Goal: Task Accomplishment & Management: Use online tool/utility

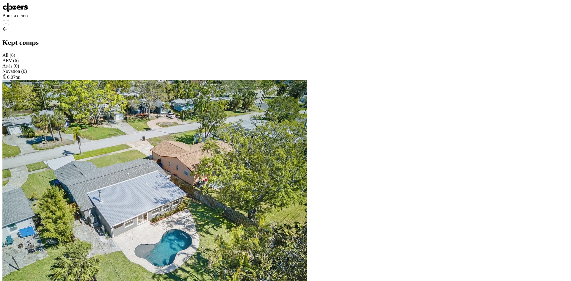
scroll to position [-3, 0]
drag, startPoint x: 262, startPoint y: 160, endPoint x: 220, endPoint y: 159, distance: 41.7
copy span "[STREET_ADDRESS][US_STATE]"
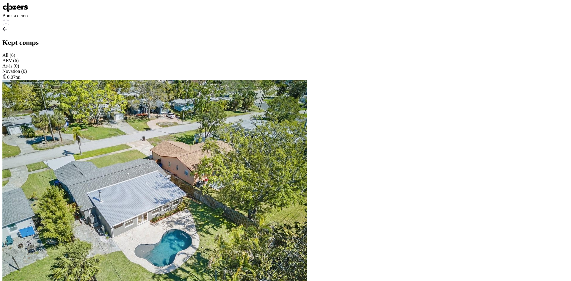
drag, startPoint x: 360, startPoint y: 135, endPoint x: 312, endPoint y: 135, distance: 47.3
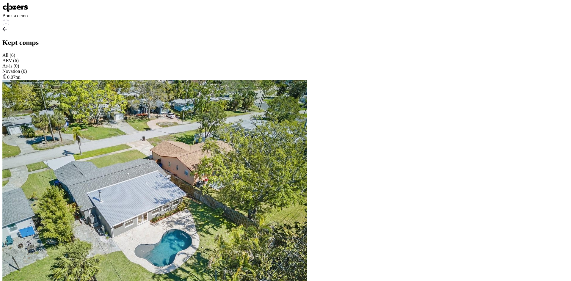
drag, startPoint x: 358, startPoint y: 186, endPoint x: 312, endPoint y: 187, distance: 45.2
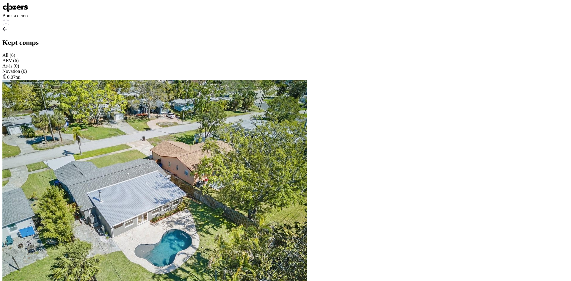
drag, startPoint x: 317, startPoint y: 184, endPoint x: 304, endPoint y: 233, distance: 50.2
drag, startPoint x: 290, startPoint y: 46, endPoint x: 193, endPoint y: 46, distance: 96.7
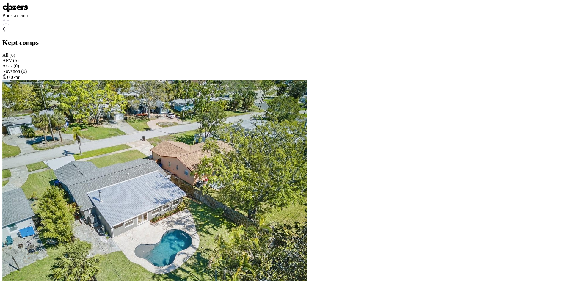
copy span "1842 Oklahoma Ave NE , Saint Petersburg , FL 33703"
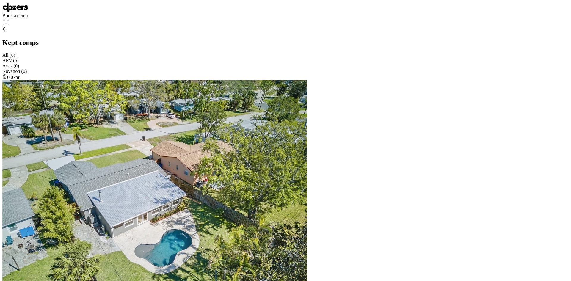
scroll to position [1005, 0]
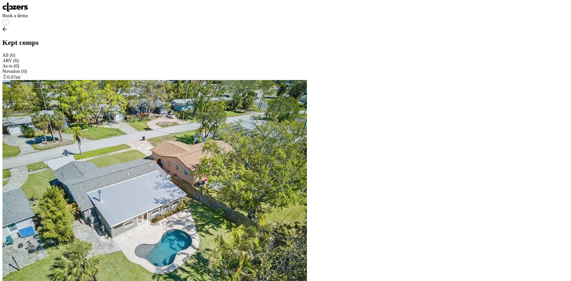
scroll to position [1045, 0]
drag, startPoint x: 348, startPoint y: 184, endPoint x: 313, endPoint y: 187, distance: 34.9
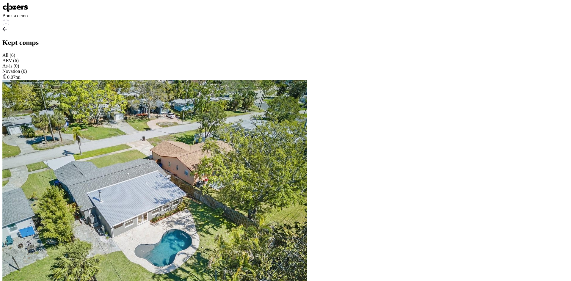
scroll to position [278, 0]
drag, startPoint x: 320, startPoint y: 90, endPoint x: 287, endPoint y: 112, distance: 39.8
click at [14, 11] on img at bounding box center [15, 7] width 26 height 10
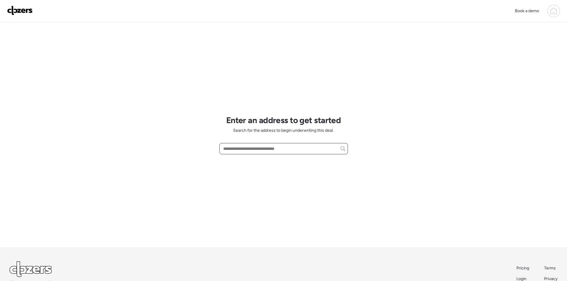
click at [250, 149] on input "text" at bounding box center [283, 149] width 123 height 8
paste input "**********"
click at [321, 164] on div "**********" at bounding box center [283, 134] width 129 height 225
click at [308, 149] on input "**********" at bounding box center [283, 149] width 123 height 8
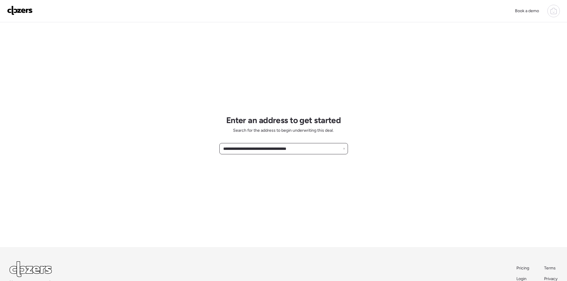
click at [308, 149] on input "**********" at bounding box center [283, 149] width 123 height 8
click at [273, 149] on input "**********" at bounding box center [283, 149] width 123 height 8
click at [306, 146] on input "**********" at bounding box center [283, 149] width 123 height 8
click at [308, 145] on input "**********" at bounding box center [283, 149] width 123 height 8
click at [309, 150] on input "**********" at bounding box center [283, 149] width 123 height 8
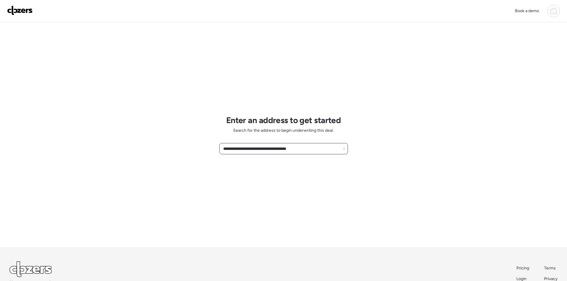
click at [295, 152] on input "**********" at bounding box center [283, 149] width 123 height 8
click at [251, 149] on input "**********" at bounding box center [283, 149] width 123 height 8
click at [252, 148] on input "**********" at bounding box center [283, 149] width 123 height 8
type input "**********"
drag, startPoint x: 286, startPoint y: 146, endPoint x: 201, endPoint y: 148, distance: 85.7
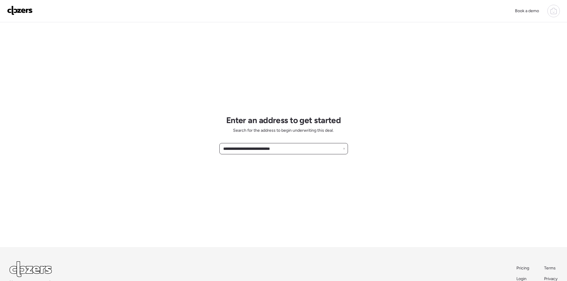
click at [201, 148] on div "**********" at bounding box center [283, 160] width 567 height 320
paste input "**********"
type input "**********"
drag, startPoint x: 306, startPoint y: 151, endPoint x: 208, endPoint y: 151, distance: 98.2
click at [209, 152] on div "**********" at bounding box center [283, 160] width 567 height 320
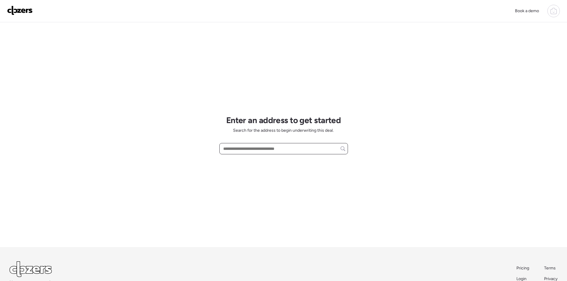
click at [252, 149] on input "text" at bounding box center [283, 149] width 123 height 8
paste input "**********"
drag, startPoint x: 310, startPoint y: 147, endPoint x: 196, endPoint y: 130, distance: 115.6
click at [196, 130] on div "**********" at bounding box center [283, 160] width 567 height 320
click at [303, 149] on input "**********" at bounding box center [283, 149] width 123 height 8
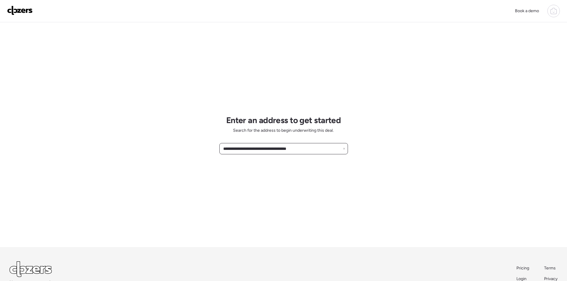
click at [303, 149] on input "**********" at bounding box center [283, 149] width 123 height 8
type input "**********"
click at [317, 146] on input "**********" at bounding box center [283, 149] width 123 height 8
drag, startPoint x: 313, startPoint y: 150, endPoint x: 166, endPoint y: 135, distance: 148.0
click at [167, 136] on div "**********" at bounding box center [283, 160] width 567 height 320
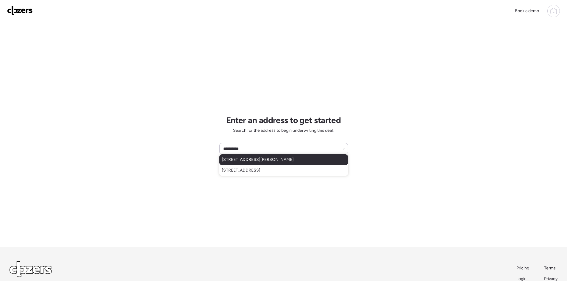
click at [247, 161] on span "8075 Gulf Blvd, St Pete Beach, FL, 33706" at bounding box center [258, 160] width 72 height 6
type input "**********"
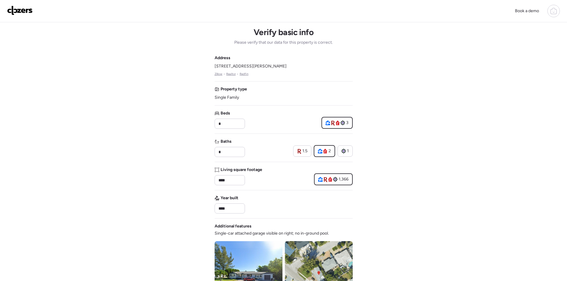
click at [281, 106] on div "Address 8075 Gulf Blvd, St Pete Beach, FL 33706 Zillow • Realtor • Redfin Prope…" at bounding box center [284, 214] width 138 height 318
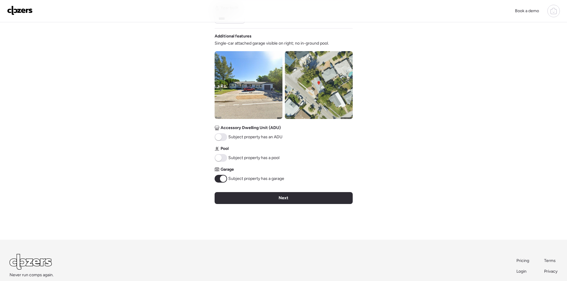
scroll to position [198, 0]
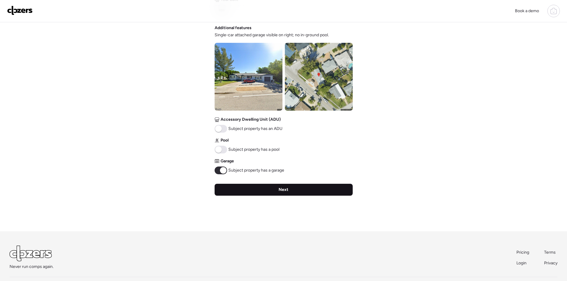
click at [257, 191] on div "Next" at bounding box center [284, 190] width 138 height 12
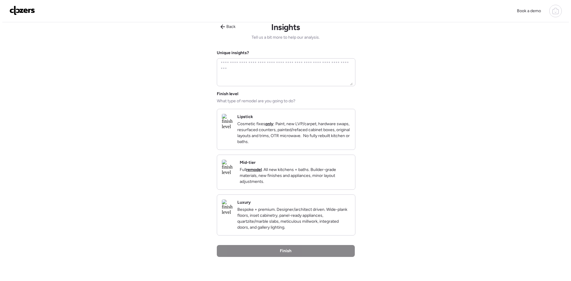
scroll to position [0, 0]
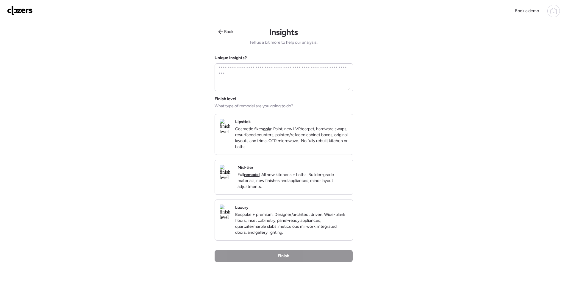
click at [320, 188] on p "Full remodel . All new kitchens + baths. Builder-grade materials, new finishes …" at bounding box center [292, 181] width 111 height 18
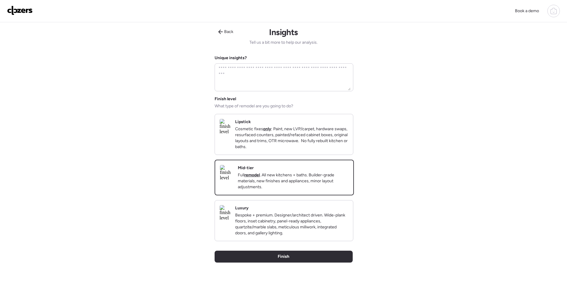
click at [309, 236] on p "Bespoke + premium. Designer/architect driven. Wide-plank floors, inset cabinetr…" at bounding box center [291, 224] width 113 height 24
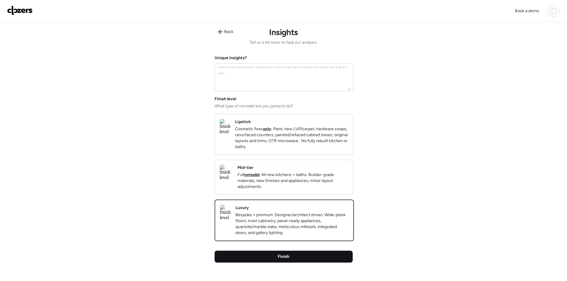
click at [303, 263] on div "Finish" at bounding box center [284, 257] width 138 height 12
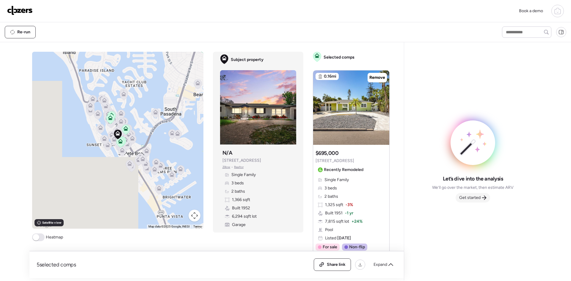
click at [473, 197] on span "Get started" at bounding box center [469, 198] width 21 height 6
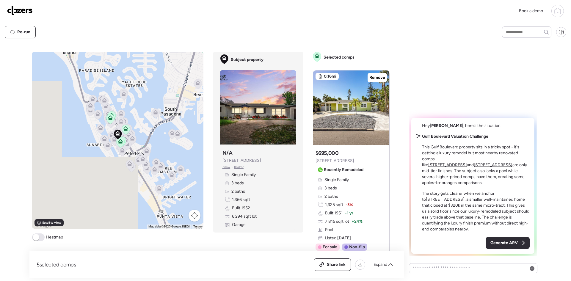
click at [508, 239] on div "Generate ARV" at bounding box center [508, 243] width 44 height 12
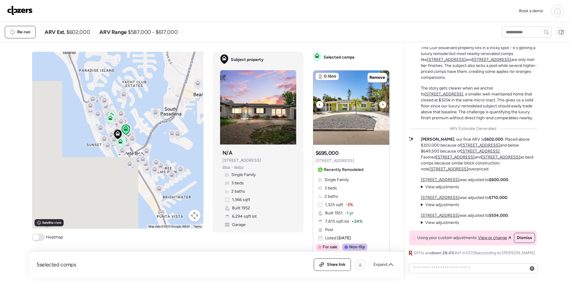
click at [382, 107] on icon at bounding box center [383, 104] width 2 height 7
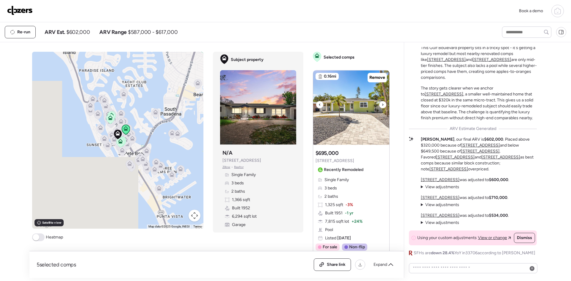
click at [382, 107] on icon at bounding box center [383, 104] width 2 height 7
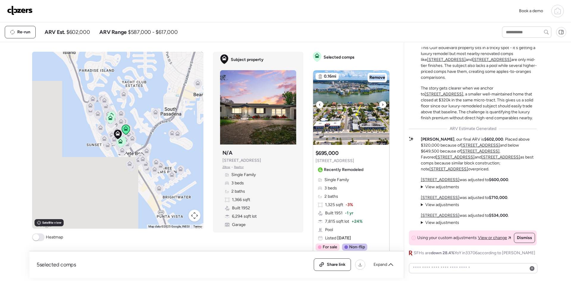
click at [382, 107] on icon at bounding box center [383, 104] width 2 height 7
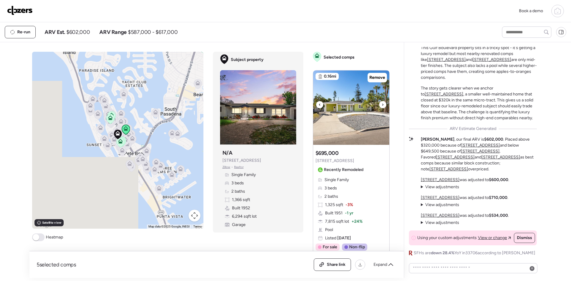
click at [382, 107] on icon at bounding box center [383, 104] width 2 height 7
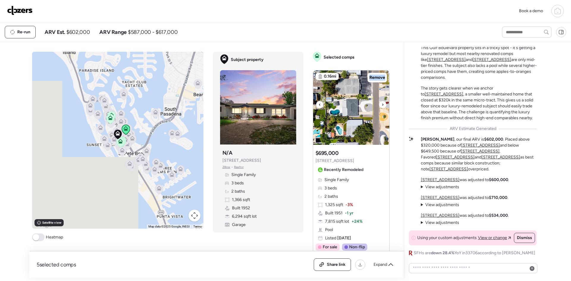
click at [382, 107] on icon at bounding box center [383, 104] width 2 height 7
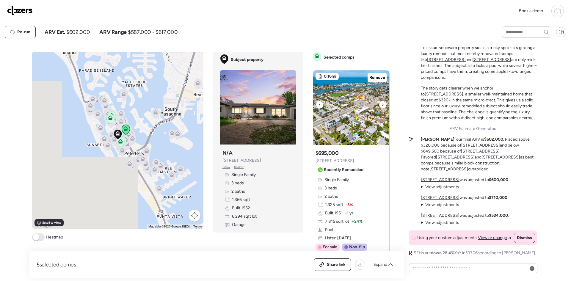
click at [382, 107] on icon at bounding box center [383, 104] width 2 height 7
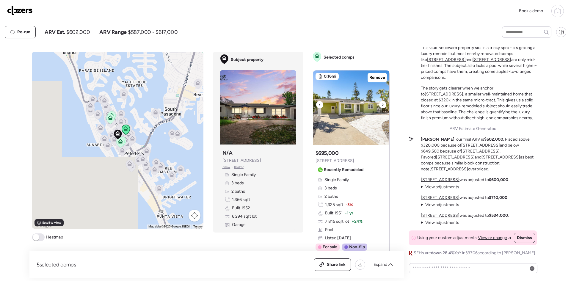
click at [382, 107] on icon at bounding box center [383, 104] width 2 height 7
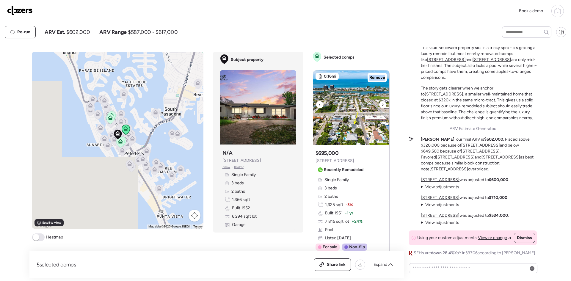
click at [382, 107] on icon at bounding box center [383, 104] width 2 height 7
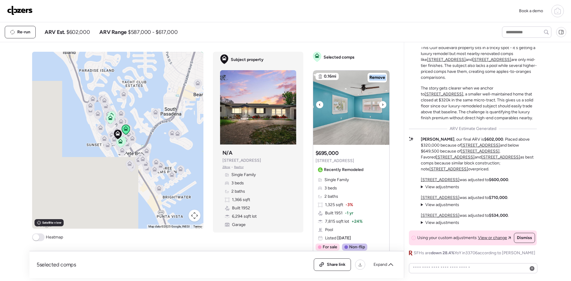
click at [382, 107] on icon at bounding box center [383, 104] width 2 height 7
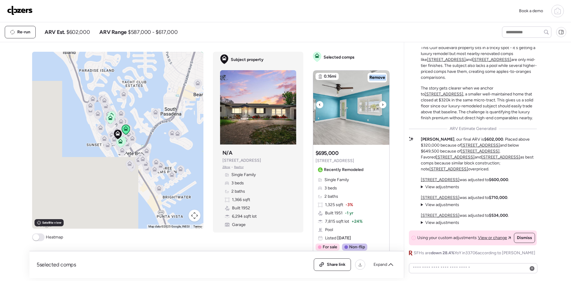
click at [382, 107] on icon at bounding box center [383, 104] width 2 height 7
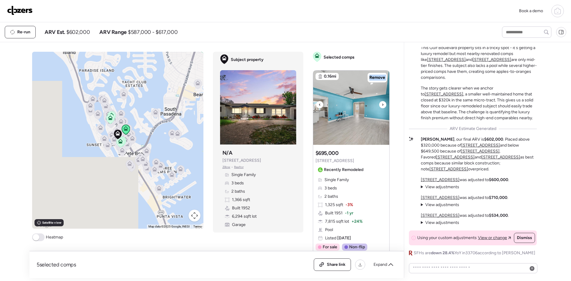
click at [382, 107] on icon at bounding box center [383, 104] width 2 height 7
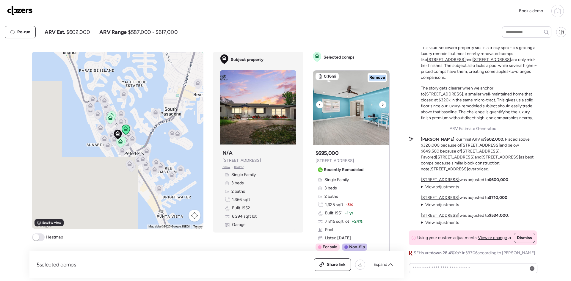
click at [382, 107] on icon at bounding box center [383, 104] width 2 height 7
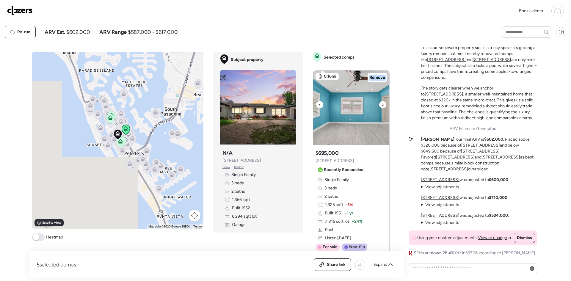
click at [382, 107] on icon at bounding box center [383, 104] width 2 height 7
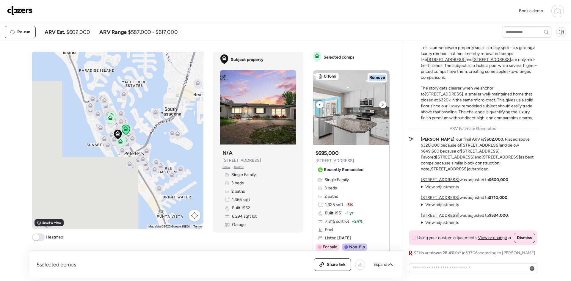
click at [382, 107] on icon at bounding box center [383, 104] width 2 height 7
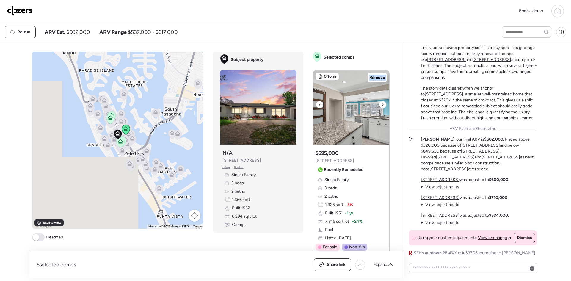
click at [382, 107] on icon at bounding box center [383, 104] width 2 height 7
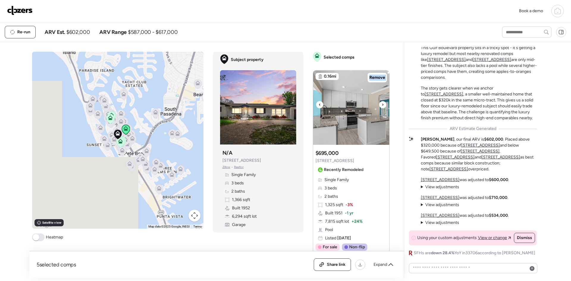
click at [382, 107] on icon at bounding box center [383, 104] width 2 height 7
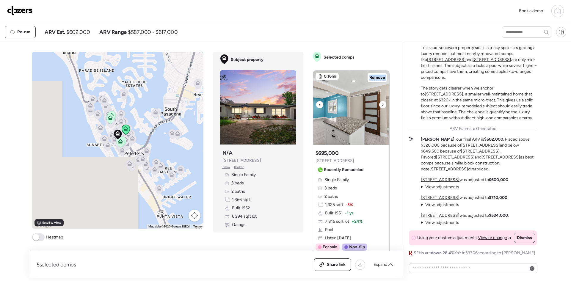
click at [382, 107] on icon at bounding box center [383, 104] width 2 height 7
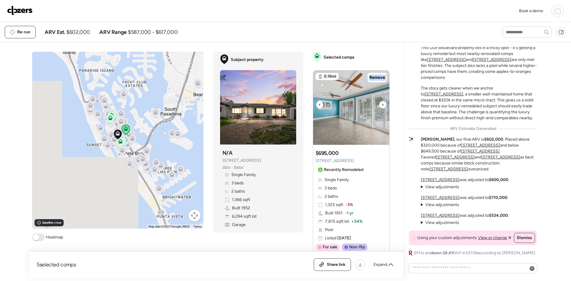
click at [382, 107] on icon at bounding box center [383, 104] width 2 height 7
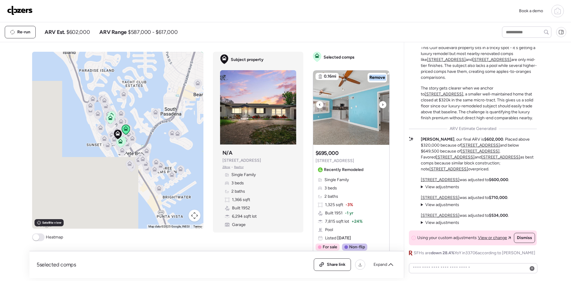
click at [382, 107] on icon at bounding box center [383, 104] width 2 height 7
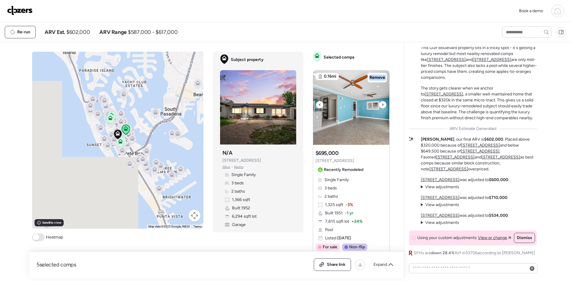
click at [382, 107] on icon at bounding box center [383, 104] width 2 height 7
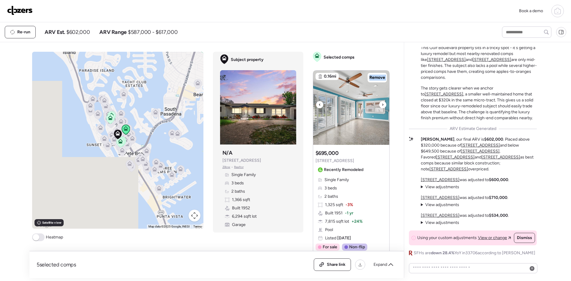
click at [382, 107] on icon at bounding box center [383, 104] width 2 height 7
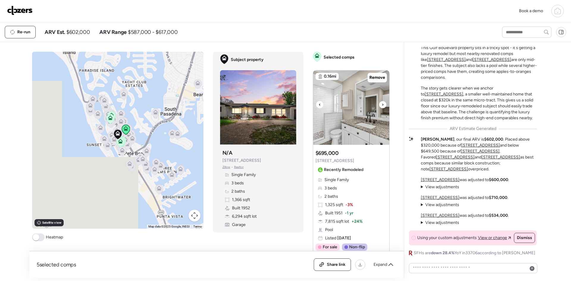
click at [318, 106] on div at bounding box center [319, 104] width 7 height 7
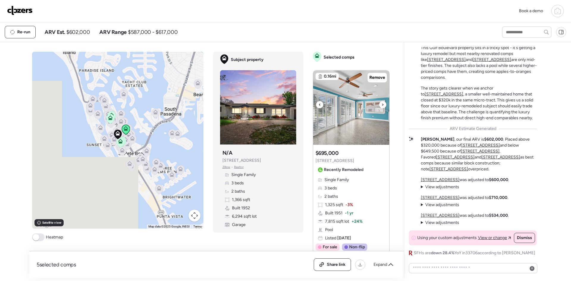
click at [379, 104] on div at bounding box center [382, 104] width 7 height 7
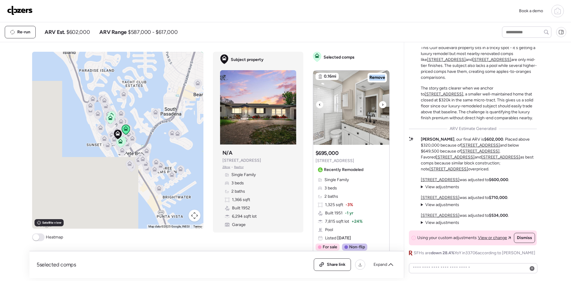
click at [379, 104] on div at bounding box center [382, 104] width 7 height 7
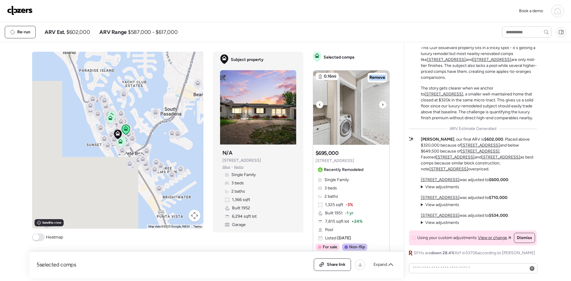
click at [379, 104] on div at bounding box center [382, 104] width 7 height 7
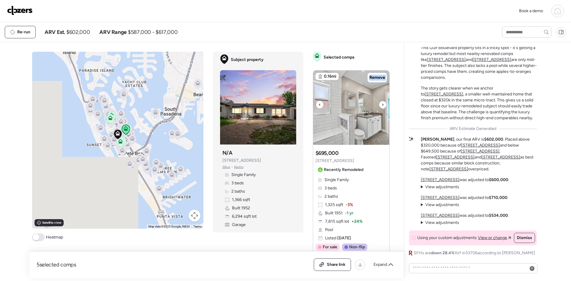
click at [379, 104] on div at bounding box center [382, 104] width 7 height 7
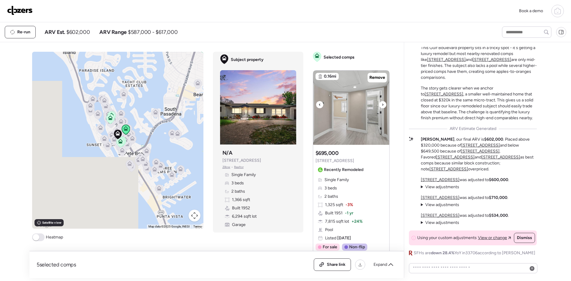
click at [379, 104] on div at bounding box center [382, 104] width 7 height 7
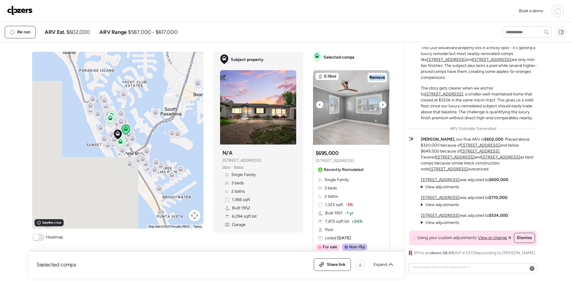
click at [379, 104] on div at bounding box center [382, 104] width 7 height 7
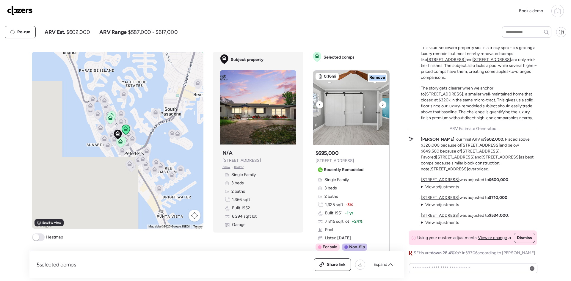
click at [379, 104] on div at bounding box center [382, 104] width 7 height 7
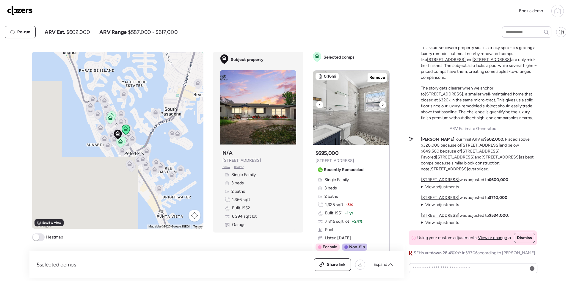
click at [379, 104] on div at bounding box center [382, 104] width 7 height 7
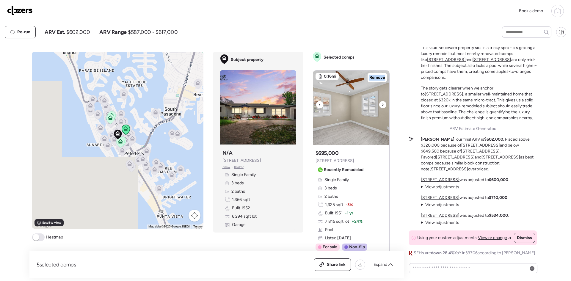
click at [379, 104] on div at bounding box center [382, 104] width 7 height 7
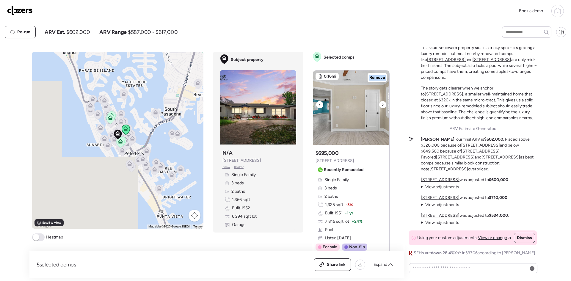
click at [379, 104] on div at bounding box center [382, 104] width 7 height 7
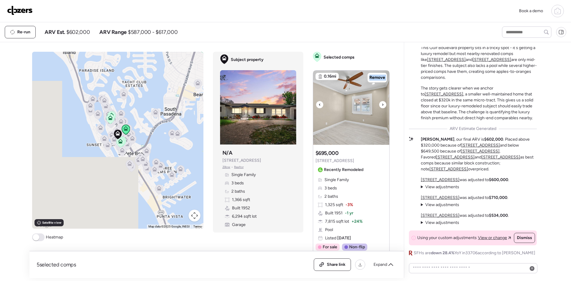
click at [379, 104] on div at bounding box center [382, 104] width 7 height 7
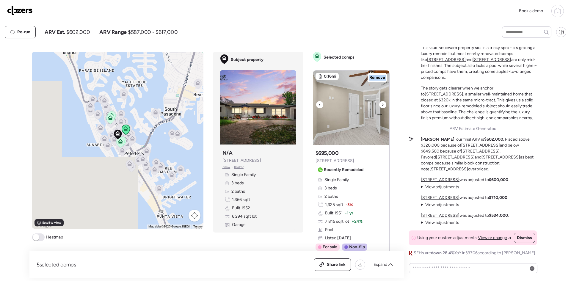
click at [379, 104] on div at bounding box center [382, 104] width 7 height 7
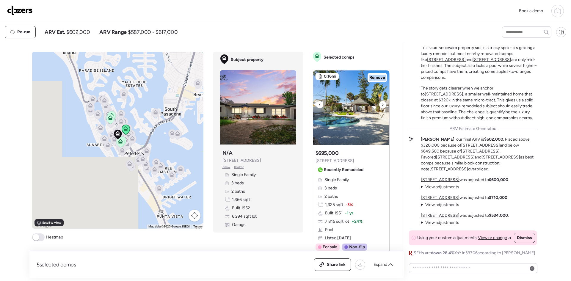
click at [379, 104] on div at bounding box center [382, 104] width 7 height 7
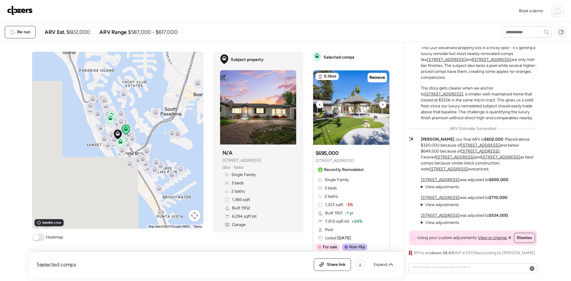
click at [319, 105] on icon at bounding box center [319, 105] width 1 height 2
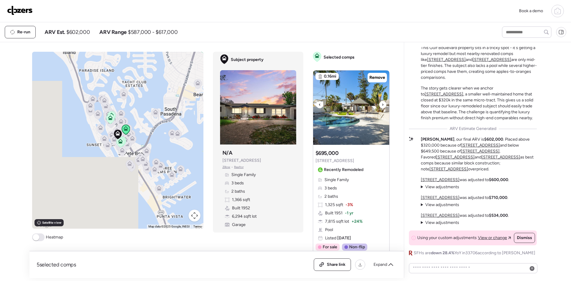
click at [377, 104] on div at bounding box center [351, 108] width 76 height 74
click at [382, 105] on icon at bounding box center [383, 104] width 2 height 7
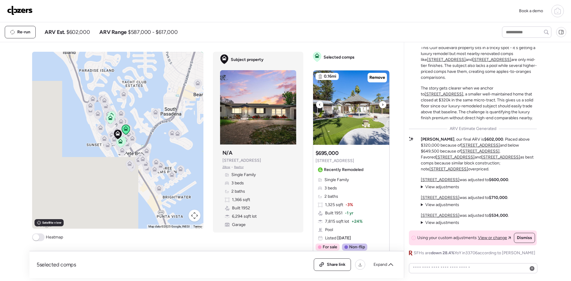
click at [382, 105] on icon at bounding box center [383, 104] width 2 height 7
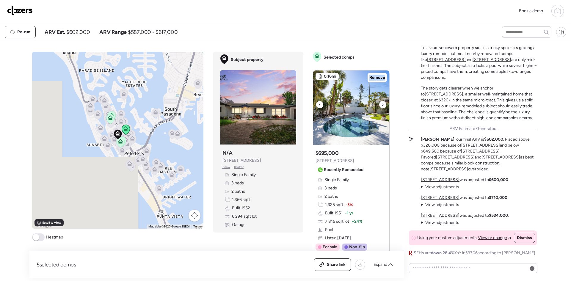
click at [382, 105] on icon at bounding box center [383, 104] width 2 height 7
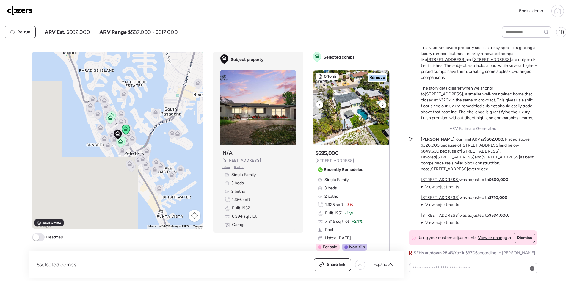
click at [382, 105] on icon at bounding box center [383, 104] width 2 height 7
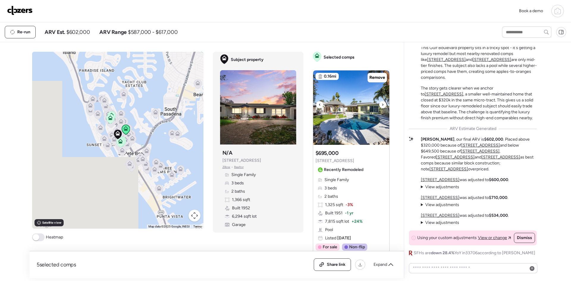
click at [382, 105] on icon at bounding box center [383, 104] width 2 height 7
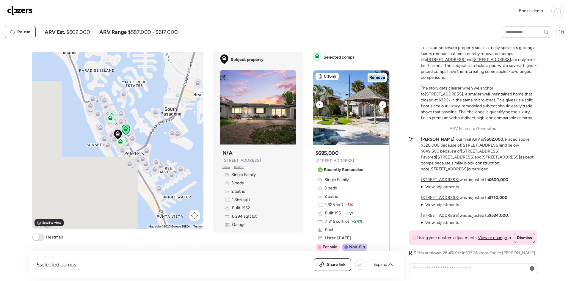
click at [382, 105] on icon at bounding box center [383, 104] width 2 height 7
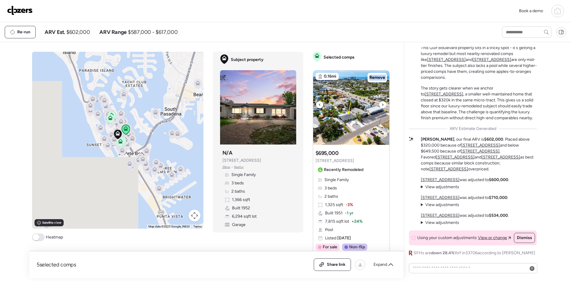
click at [382, 105] on icon at bounding box center [383, 104] width 2 height 7
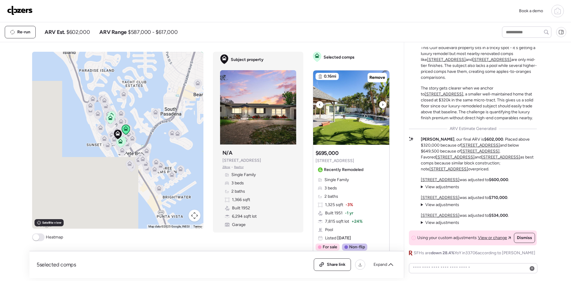
click at [319, 104] on div at bounding box center [319, 104] width 7 height 7
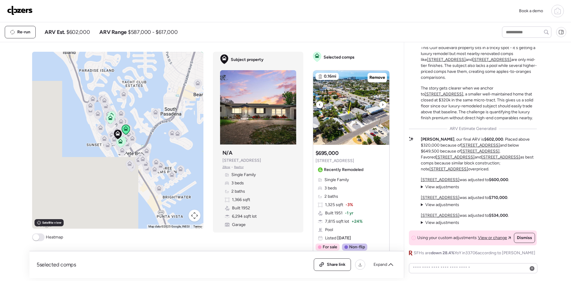
click at [379, 103] on div at bounding box center [382, 104] width 7 height 7
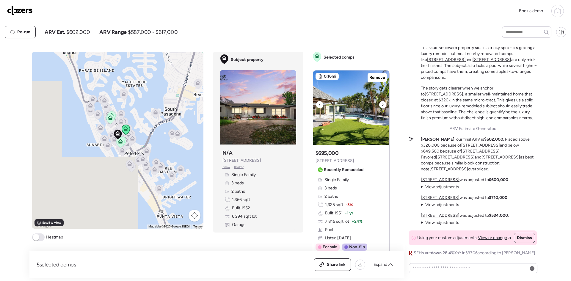
click at [379, 103] on div at bounding box center [382, 104] width 7 height 7
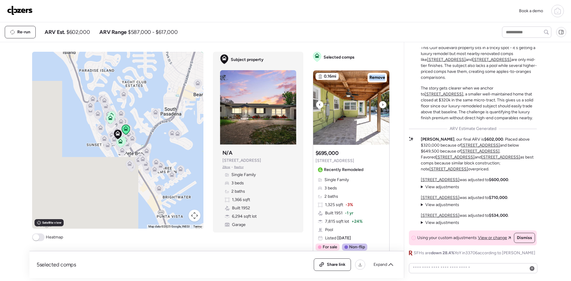
click at [379, 103] on div at bounding box center [382, 104] width 7 height 7
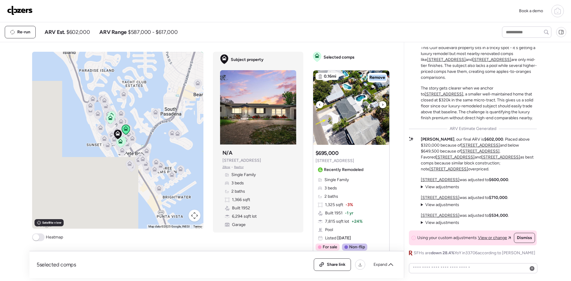
click at [379, 103] on div at bounding box center [382, 104] width 7 height 7
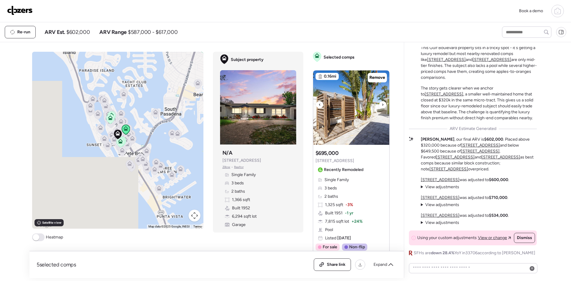
click at [379, 103] on div at bounding box center [382, 104] width 7 height 7
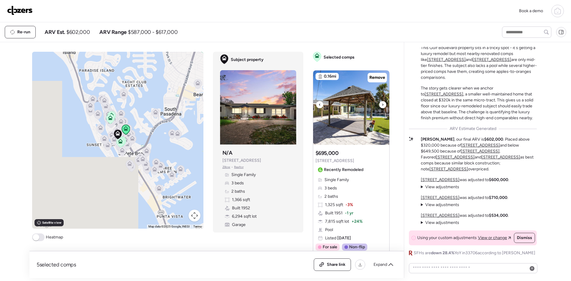
click at [379, 103] on div at bounding box center [382, 104] width 7 height 7
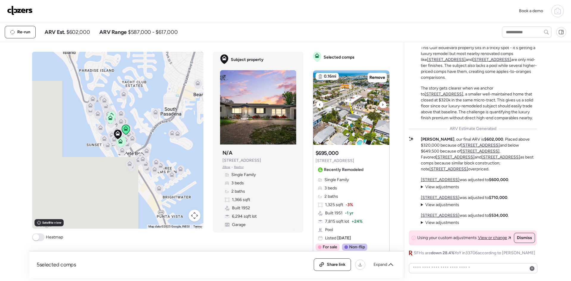
click at [379, 103] on div at bounding box center [382, 104] width 7 height 7
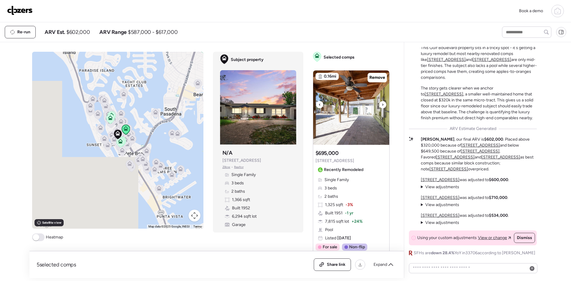
click at [379, 103] on div at bounding box center [382, 104] width 7 height 7
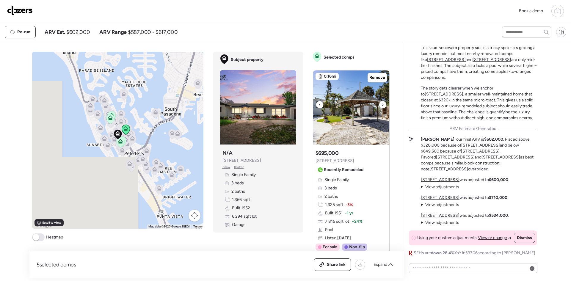
click at [379, 103] on div at bounding box center [382, 104] width 7 height 7
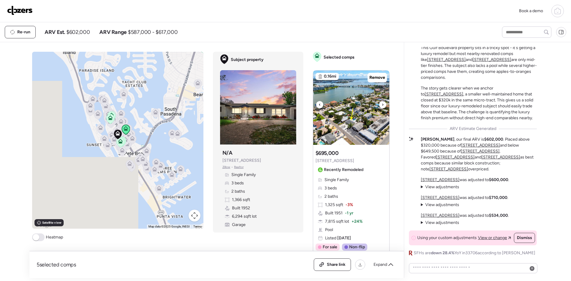
click at [379, 103] on div at bounding box center [382, 104] width 7 height 7
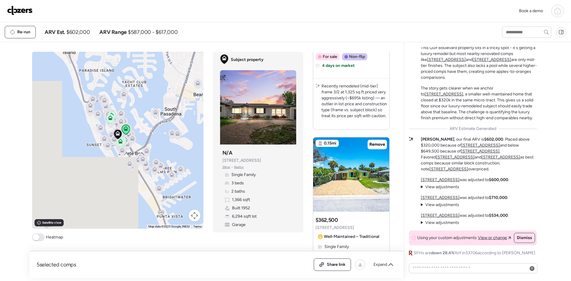
scroll to position [238, 0]
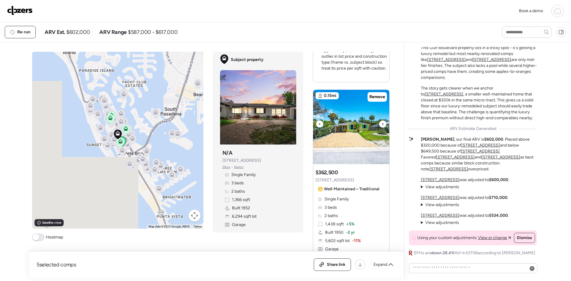
click at [382, 128] on icon at bounding box center [383, 123] width 2 height 7
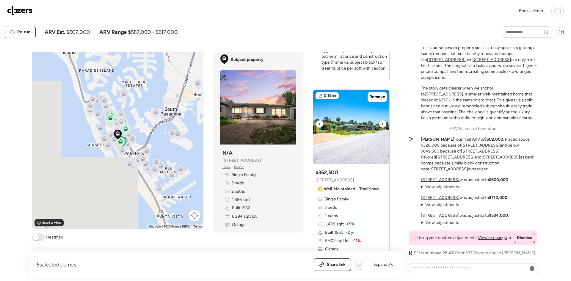
click at [382, 128] on icon at bounding box center [383, 123] width 2 height 7
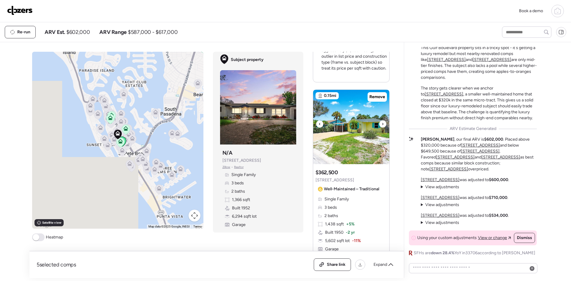
click at [382, 128] on icon at bounding box center [383, 123] width 2 height 7
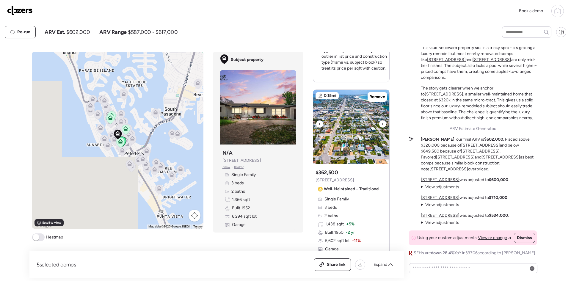
click at [382, 128] on icon at bounding box center [383, 123] width 2 height 7
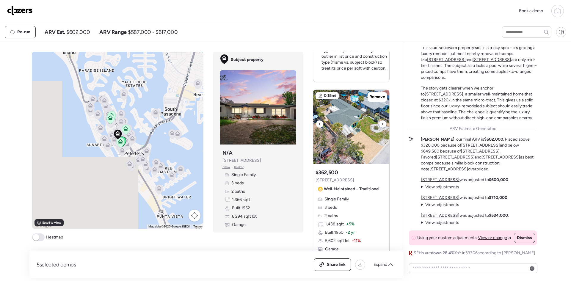
click at [382, 128] on icon at bounding box center [383, 123] width 2 height 7
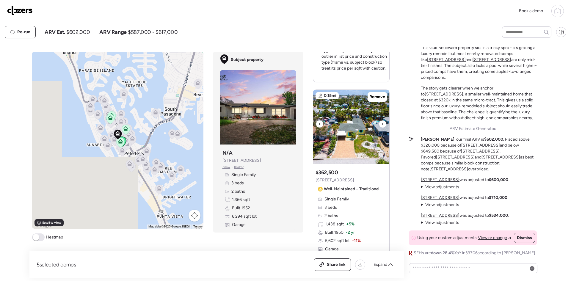
click at [382, 128] on icon at bounding box center [383, 123] width 2 height 7
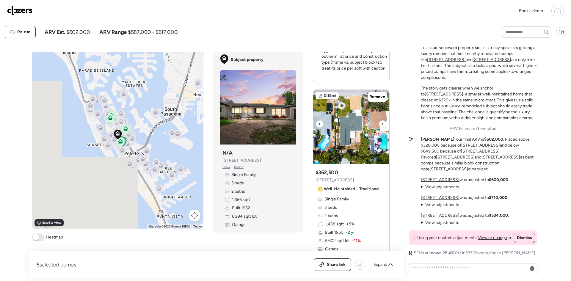
click at [382, 128] on icon at bounding box center [383, 123] width 2 height 7
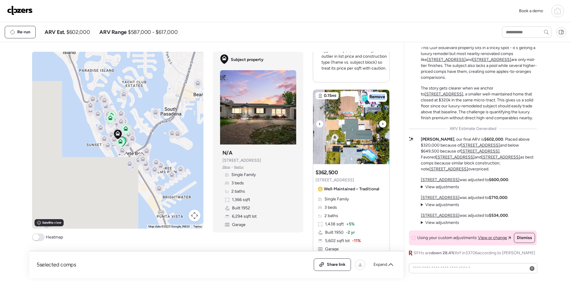
click at [382, 128] on icon at bounding box center [383, 123] width 2 height 7
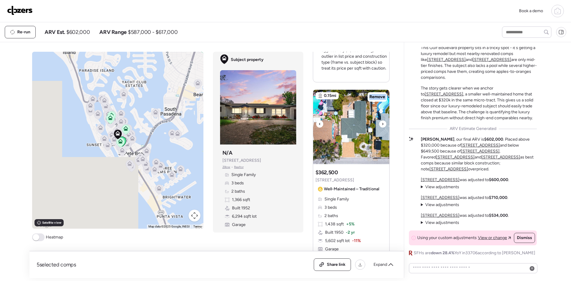
click at [382, 128] on icon at bounding box center [383, 123] width 2 height 7
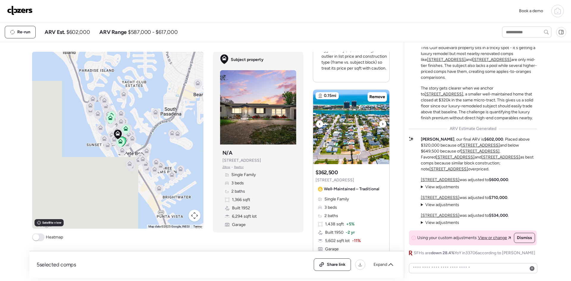
click at [382, 128] on icon at bounding box center [383, 123] width 2 height 7
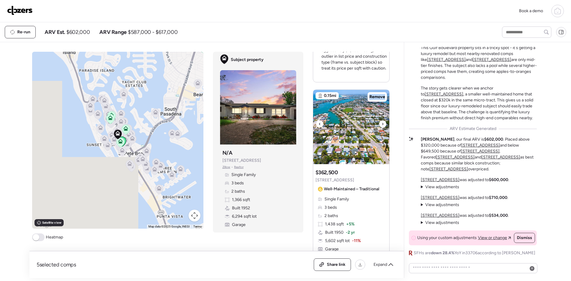
click at [382, 128] on icon at bounding box center [383, 123] width 2 height 7
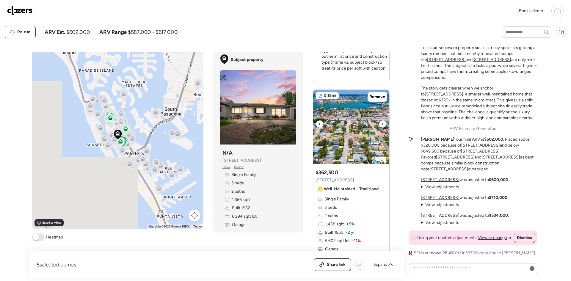
click at [382, 128] on icon at bounding box center [383, 123] width 2 height 7
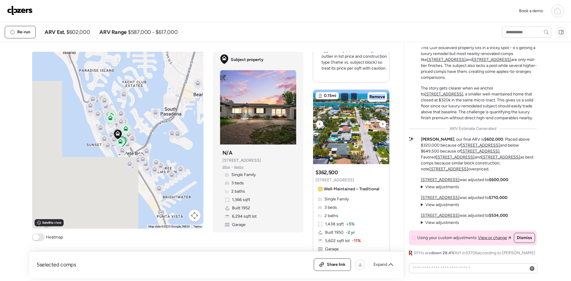
click at [382, 128] on icon at bounding box center [383, 123] width 2 height 7
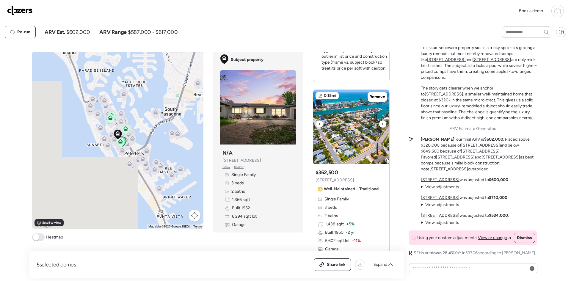
click at [382, 128] on icon at bounding box center [383, 123] width 2 height 7
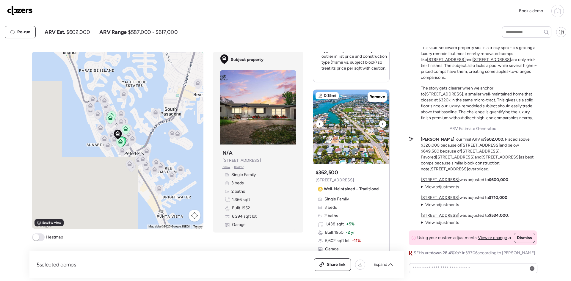
click at [382, 128] on icon at bounding box center [383, 123] width 2 height 7
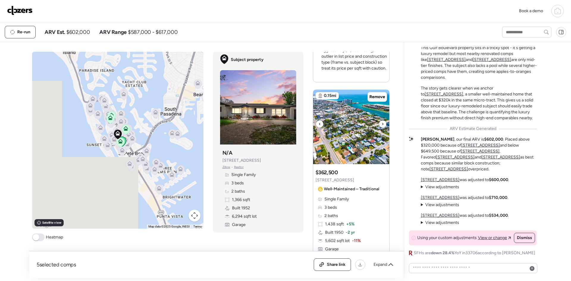
click at [382, 128] on icon at bounding box center [383, 123] width 2 height 7
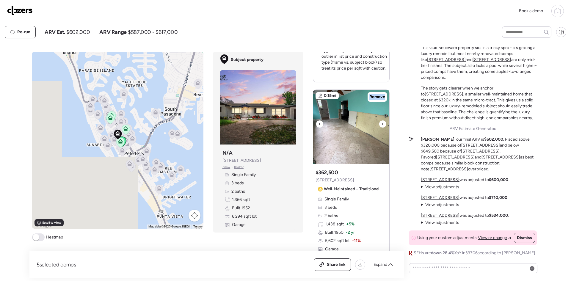
click at [382, 128] on icon at bounding box center [383, 123] width 2 height 7
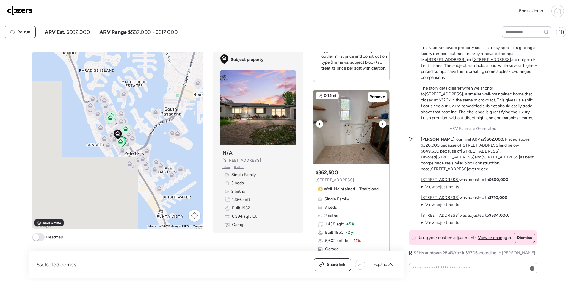
click at [382, 128] on icon at bounding box center [383, 123] width 2 height 7
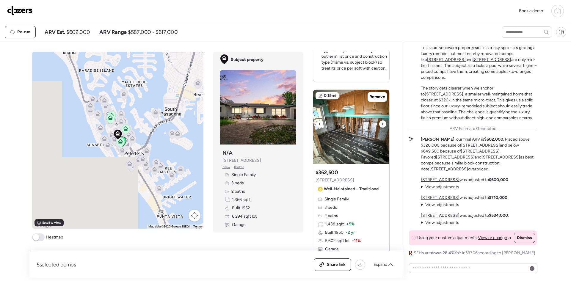
click at [382, 128] on icon at bounding box center [383, 123] width 2 height 7
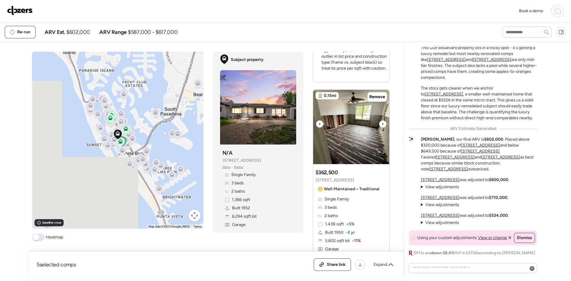
click at [382, 128] on icon at bounding box center [383, 123] width 2 height 7
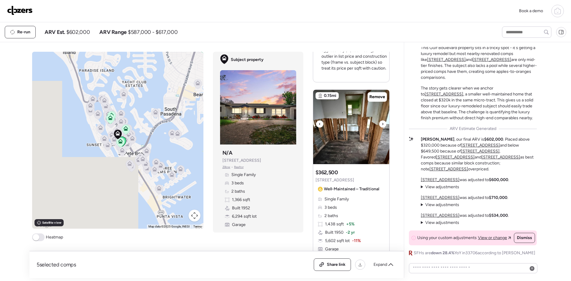
click at [382, 128] on icon at bounding box center [383, 123] width 2 height 7
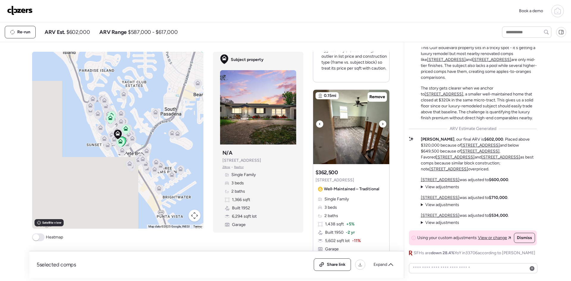
click at [382, 128] on icon at bounding box center [383, 123] width 2 height 7
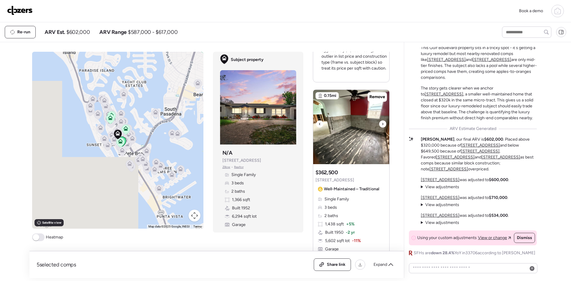
click at [382, 128] on icon at bounding box center [383, 123] width 2 height 7
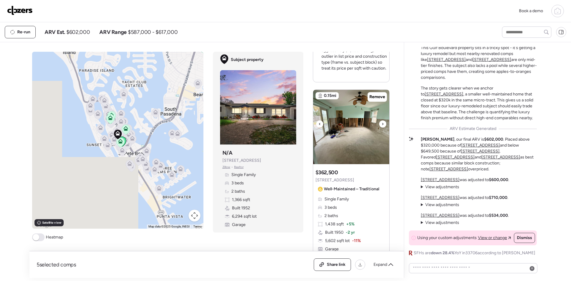
click at [382, 128] on icon at bounding box center [383, 123] width 2 height 7
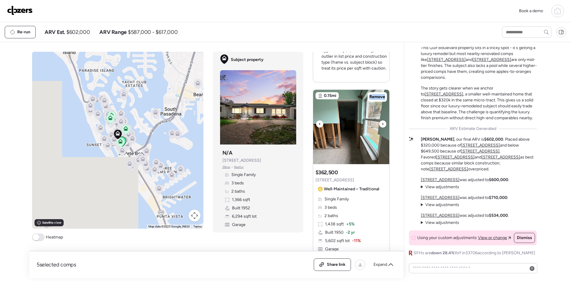
click at [382, 128] on icon at bounding box center [383, 123] width 2 height 7
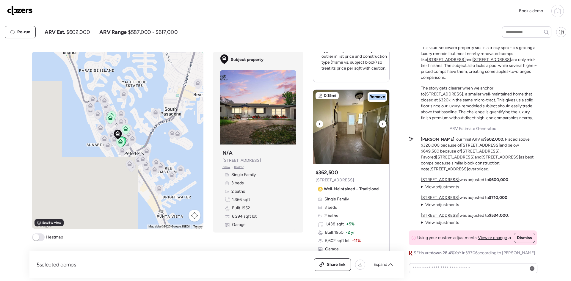
click at [382, 128] on icon at bounding box center [383, 123] width 2 height 7
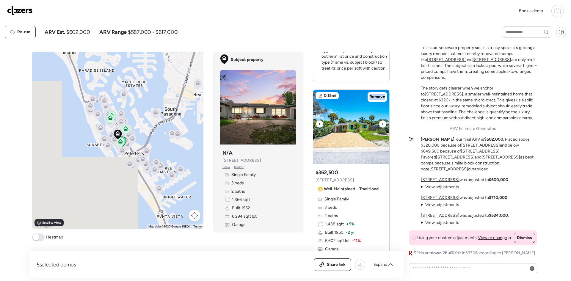
click at [382, 128] on icon at bounding box center [383, 123] width 2 height 7
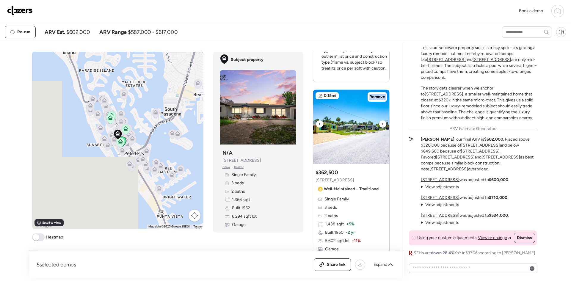
click at [382, 128] on icon at bounding box center [383, 123] width 2 height 7
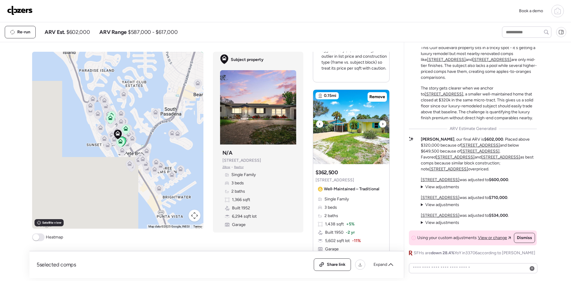
click at [382, 128] on icon at bounding box center [383, 123] width 2 height 7
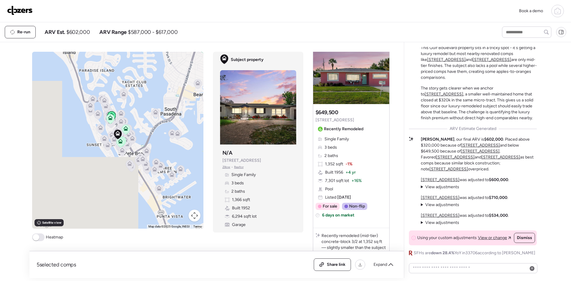
scroll to position [516, 0]
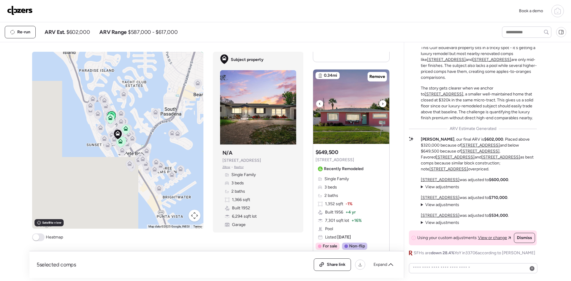
click at [382, 107] on icon at bounding box center [383, 103] width 2 height 7
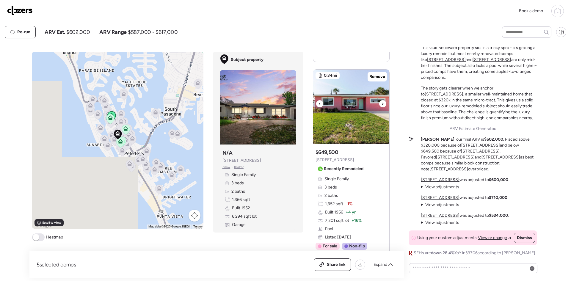
click at [382, 107] on icon at bounding box center [383, 103] width 2 height 7
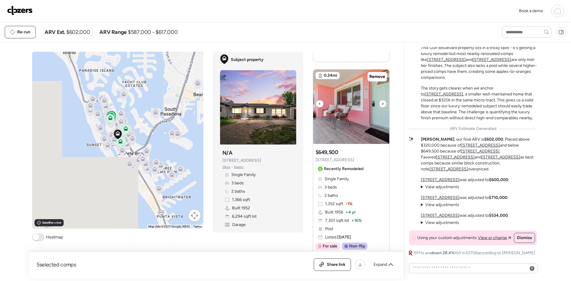
click at [382, 107] on icon at bounding box center [383, 103] width 2 height 7
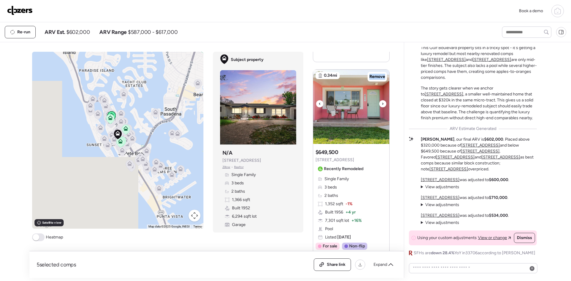
click at [382, 107] on icon at bounding box center [383, 103] width 2 height 7
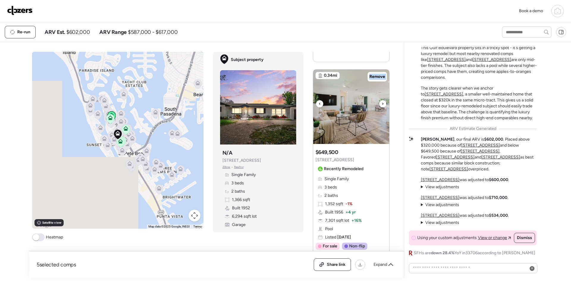
click at [382, 107] on icon at bounding box center [383, 103] width 2 height 7
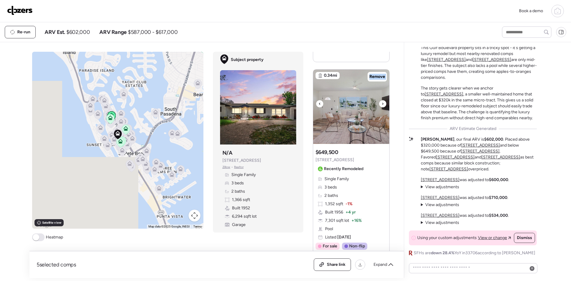
click at [382, 107] on icon at bounding box center [383, 103] width 2 height 7
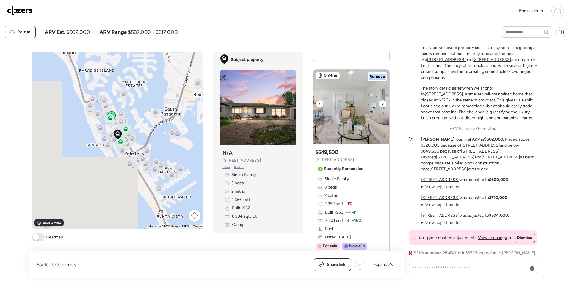
click at [382, 107] on icon at bounding box center [383, 103] width 2 height 7
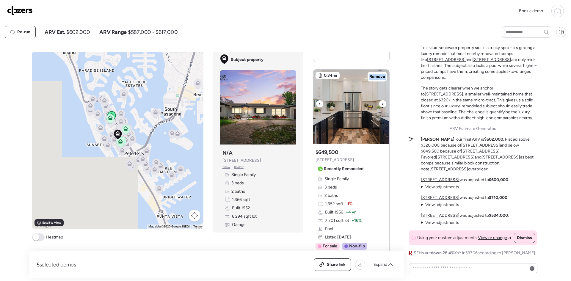
click at [382, 107] on icon at bounding box center [383, 103] width 2 height 7
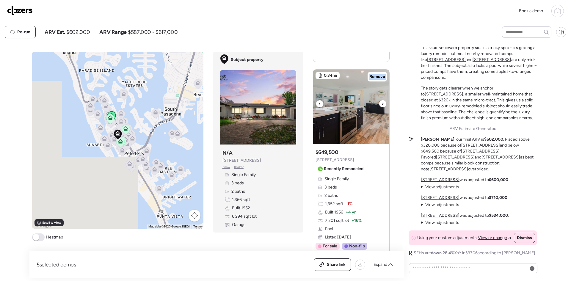
click at [382, 107] on icon at bounding box center [383, 103] width 2 height 7
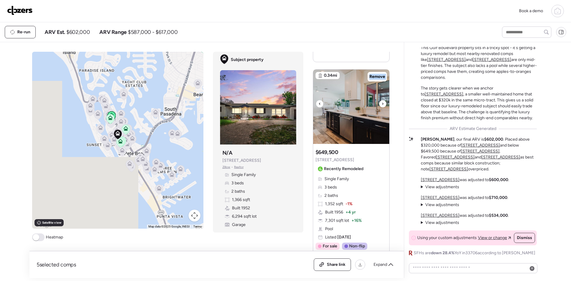
click at [382, 107] on icon at bounding box center [383, 103] width 2 height 7
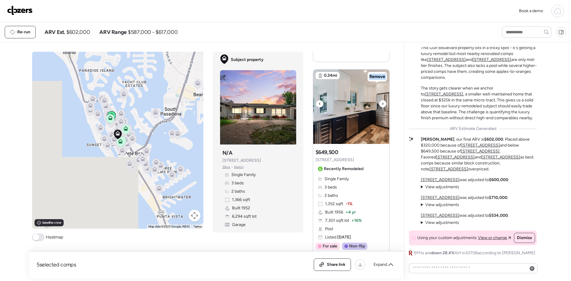
click at [382, 107] on icon at bounding box center [383, 103] width 2 height 7
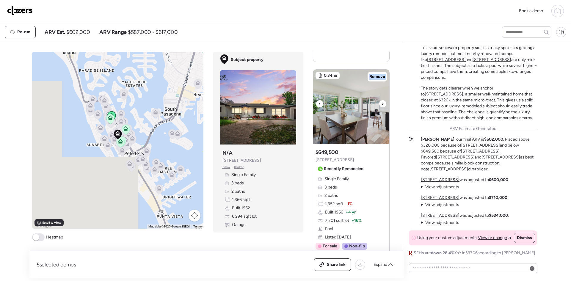
click at [382, 107] on icon at bounding box center [383, 103] width 2 height 7
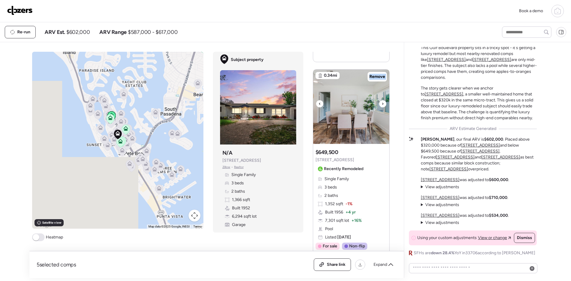
click at [382, 107] on icon at bounding box center [383, 103] width 2 height 7
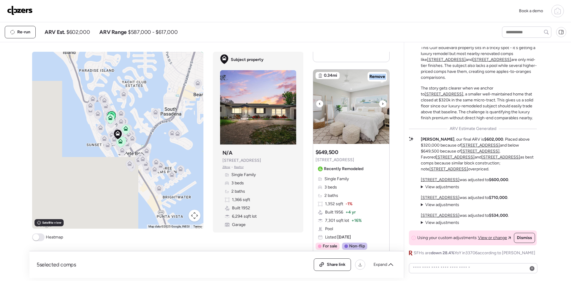
click at [382, 107] on icon at bounding box center [383, 103] width 2 height 7
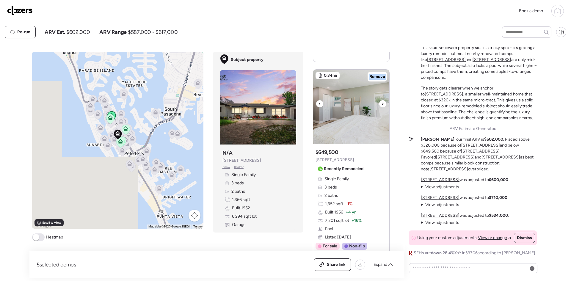
click at [382, 107] on icon at bounding box center [383, 103] width 2 height 7
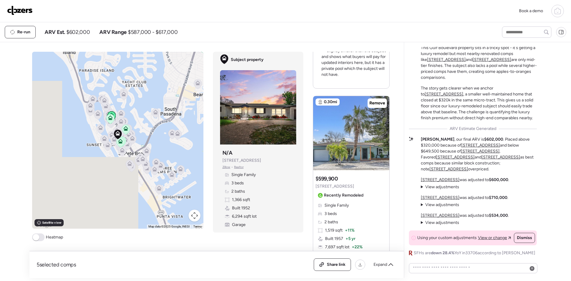
scroll to position [754, 0]
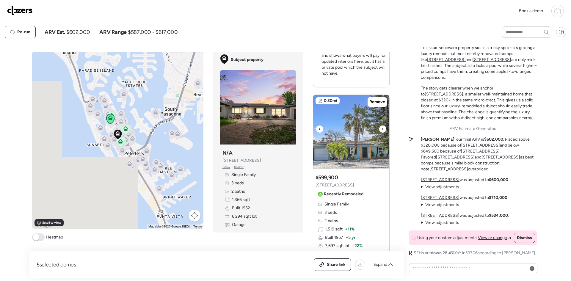
click at [377, 132] on img at bounding box center [351, 132] width 76 height 74
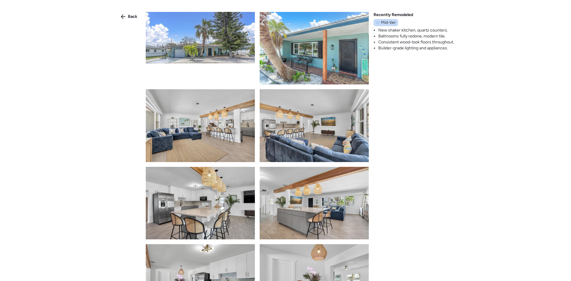
click at [130, 12] on div "Back Recently Remodeled Mid-tier New shaker kitchen, quartz counters. Bathrooms…" at bounding box center [285, 151] width 571 height 303
click at [133, 15] on span "Back" at bounding box center [133, 17] width 10 height 6
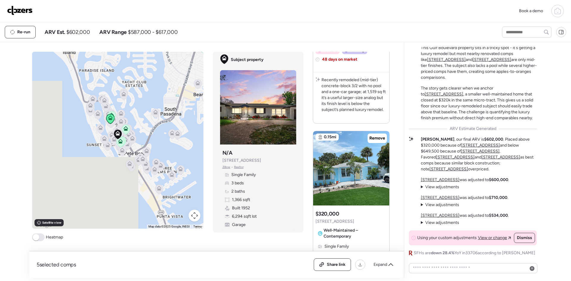
scroll to position [992, 0]
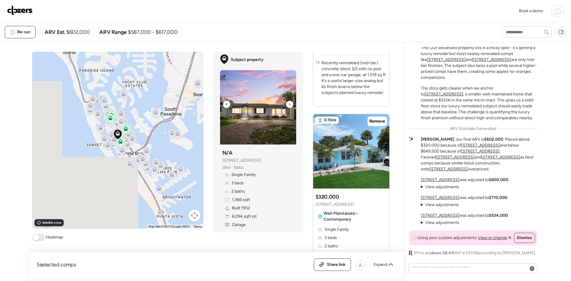
click at [288, 103] on div at bounding box center [289, 104] width 7 height 7
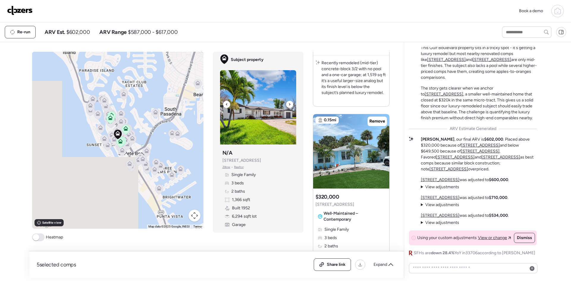
click at [288, 103] on div at bounding box center [289, 104] width 7 height 7
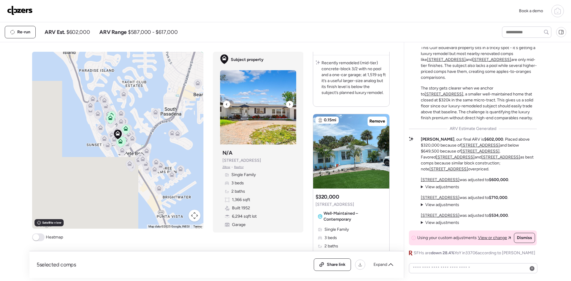
click at [288, 103] on div at bounding box center [289, 104] width 7 height 7
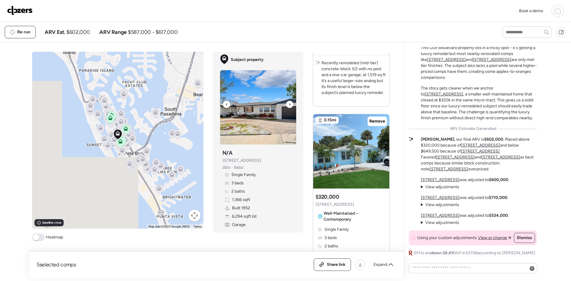
click at [288, 103] on div at bounding box center [289, 104] width 7 height 7
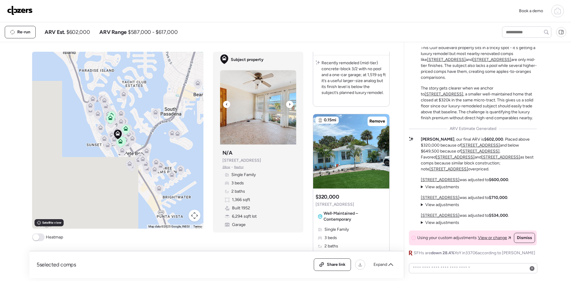
click at [288, 103] on div at bounding box center [289, 104] width 7 height 7
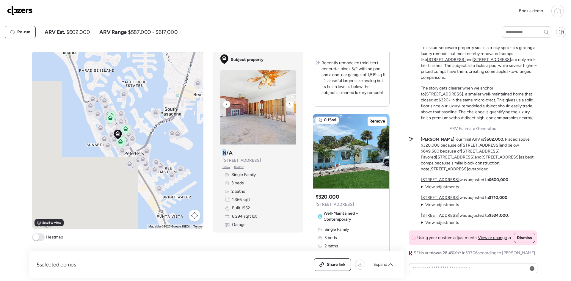
click at [288, 103] on div at bounding box center [289, 104] width 7 height 7
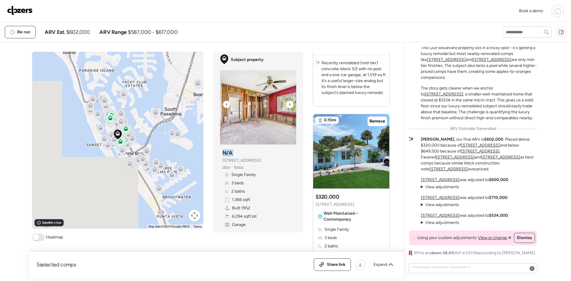
click at [288, 103] on div at bounding box center [289, 104] width 7 height 7
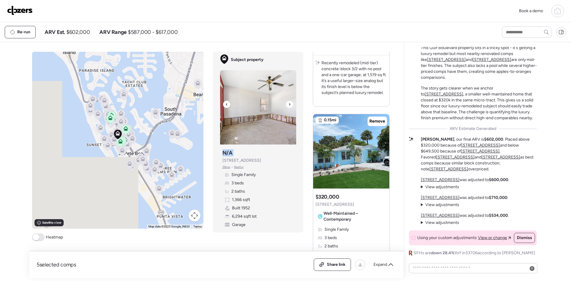
click at [288, 103] on div at bounding box center [289, 104] width 7 height 7
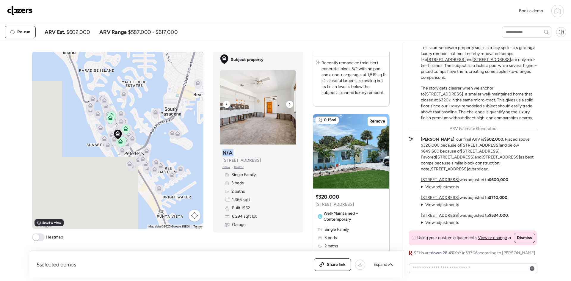
click at [288, 103] on div at bounding box center [289, 104] width 7 height 7
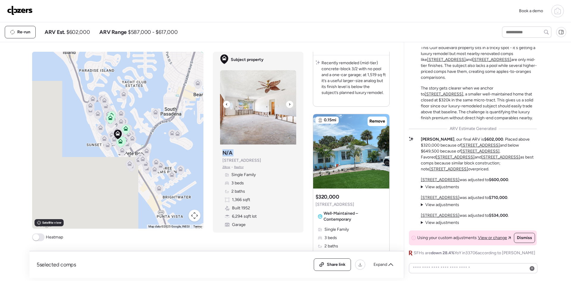
click at [288, 103] on div at bounding box center [289, 104] width 7 height 7
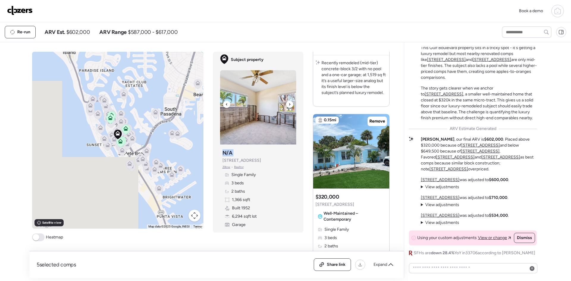
click at [288, 103] on div at bounding box center [289, 104] width 7 height 7
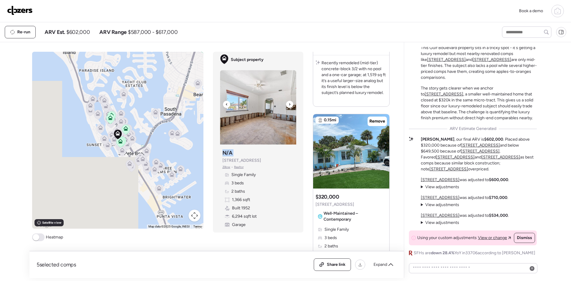
click at [288, 103] on div at bounding box center [289, 104] width 7 height 7
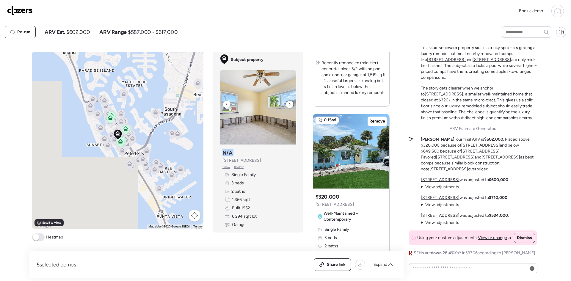
click at [288, 103] on div at bounding box center [289, 104] width 7 height 7
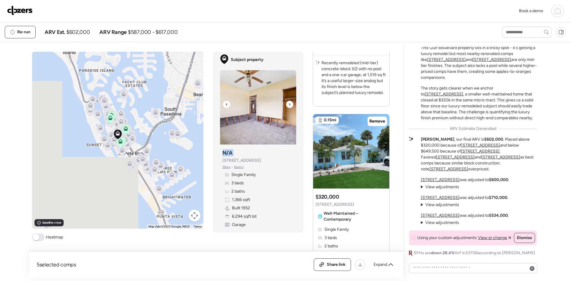
click at [288, 103] on div at bounding box center [289, 104] width 7 height 7
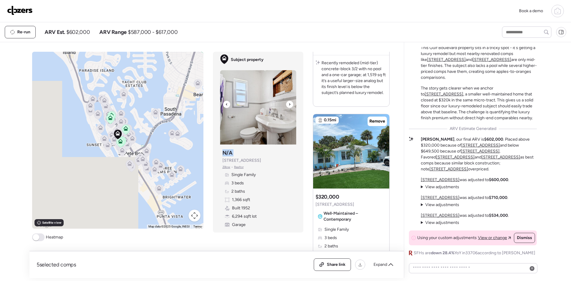
click at [288, 103] on div at bounding box center [289, 104] width 7 height 7
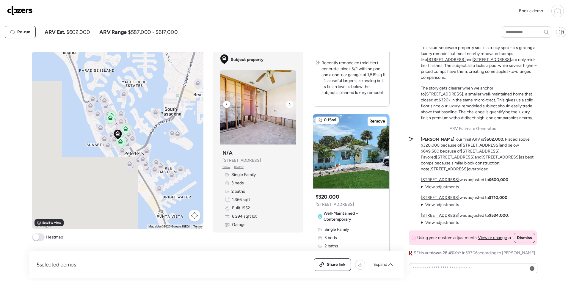
click at [288, 103] on div at bounding box center [289, 104] width 7 height 7
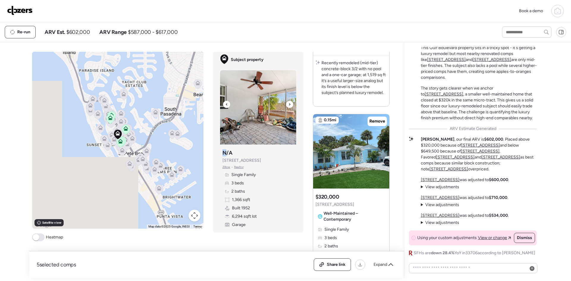
click at [288, 103] on div at bounding box center [289, 104] width 7 height 7
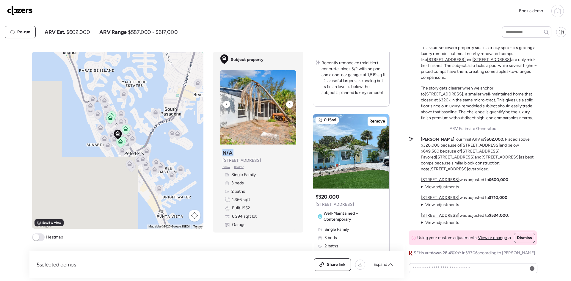
click at [288, 103] on div at bounding box center [289, 104] width 7 height 7
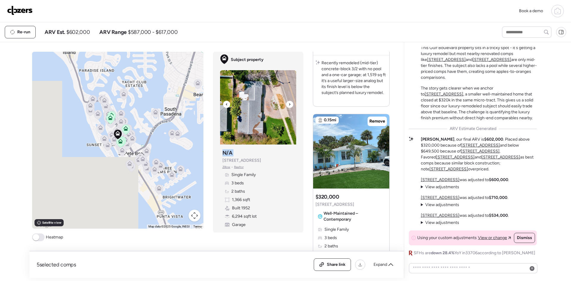
click at [288, 103] on div at bounding box center [289, 104] width 7 height 7
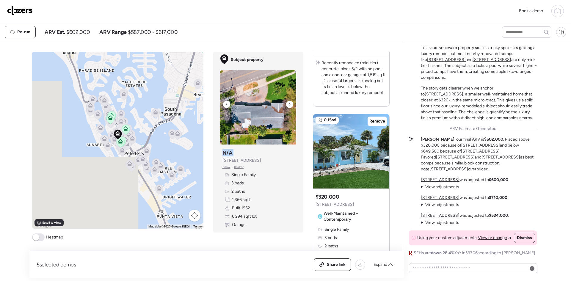
click at [288, 103] on div at bounding box center [289, 104] width 7 height 7
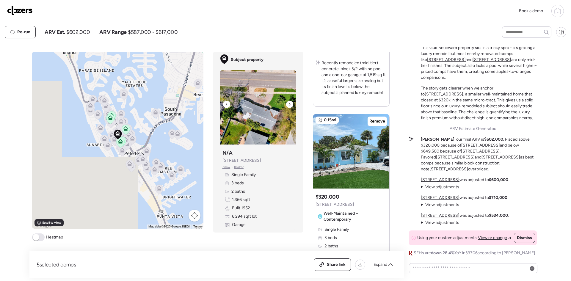
click at [288, 103] on div at bounding box center [289, 104] width 7 height 7
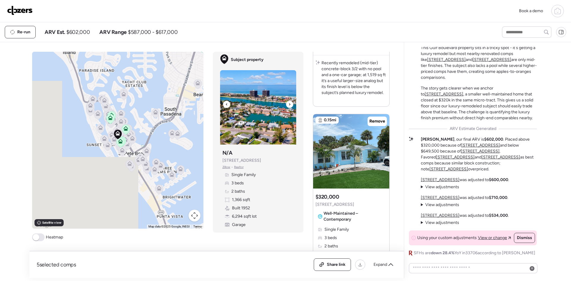
click at [288, 103] on div at bounding box center [289, 104] width 7 height 7
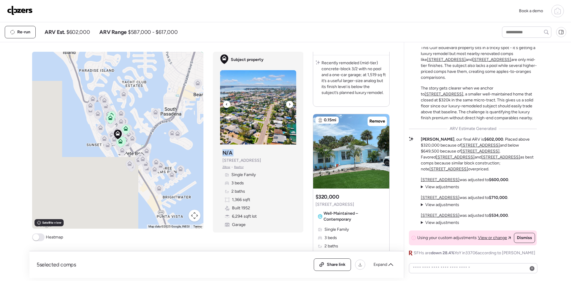
click at [288, 103] on div at bounding box center [289, 104] width 7 height 7
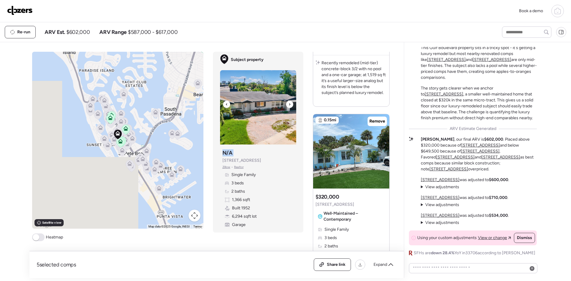
click at [288, 103] on div at bounding box center [289, 104] width 7 height 7
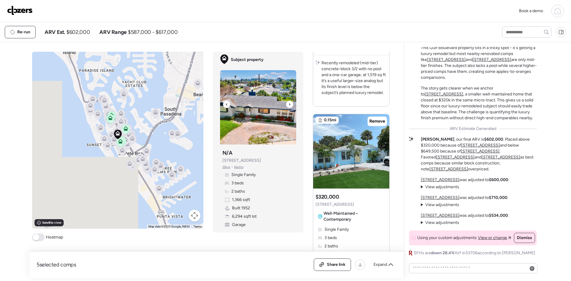
click at [288, 103] on div at bounding box center [289, 104] width 7 height 7
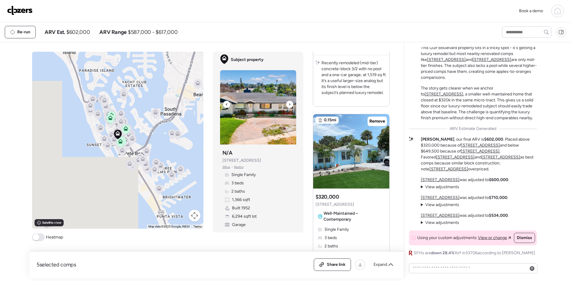
click at [288, 103] on div at bounding box center [289, 104] width 7 height 7
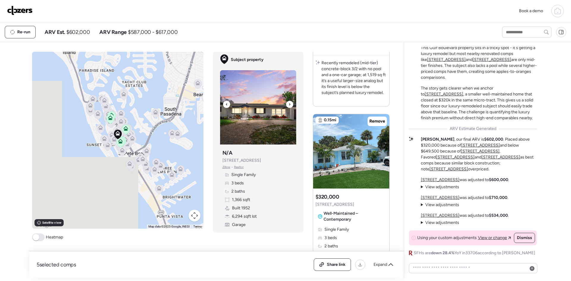
click at [288, 103] on div at bounding box center [289, 104] width 7 height 7
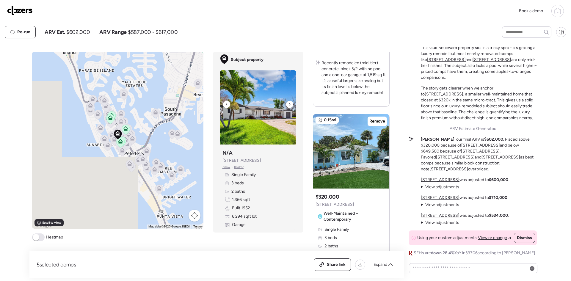
click at [288, 103] on div at bounding box center [289, 104] width 7 height 7
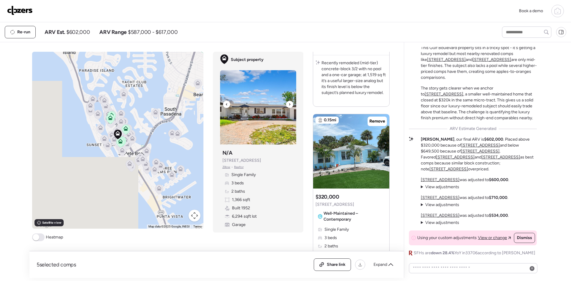
click at [288, 103] on div at bounding box center [289, 104] width 7 height 7
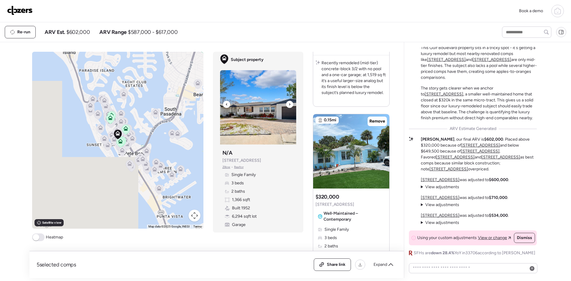
click at [288, 103] on div at bounding box center [289, 104] width 7 height 7
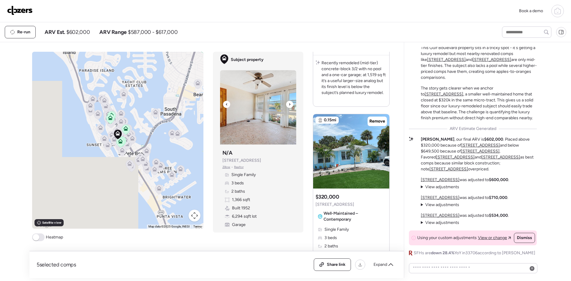
click at [288, 103] on div at bounding box center [289, 104] width 7 height 7
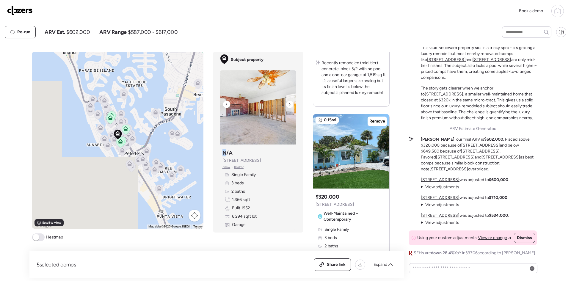
click at [288, 103] on div at bounding box center [289, 104] width 7 height 7
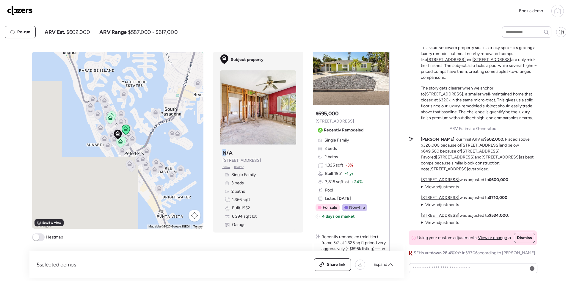
scroll to position [0, 0]
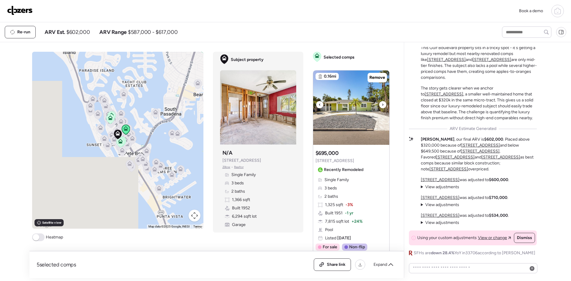
click at [379, 103] on div at bounding box center [382, 104] width 7 height 7
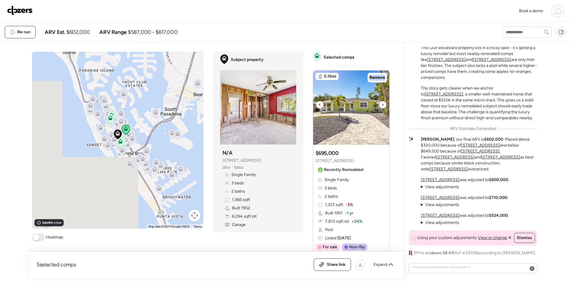
click at [379, 103] on div at bounding box center [382, 104] width 7 height 7
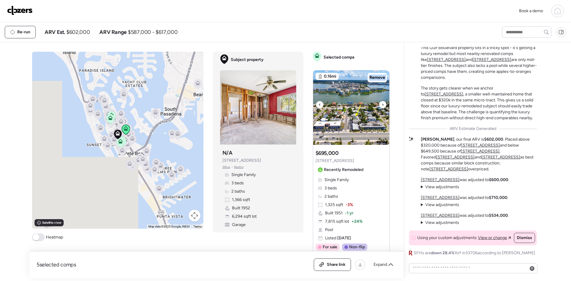
click at [379, 103] on div at bounding box center [382, 104] width 7 height 7
click at [382, 104] on icon at bounding box center [383, 104] width 2 height 7
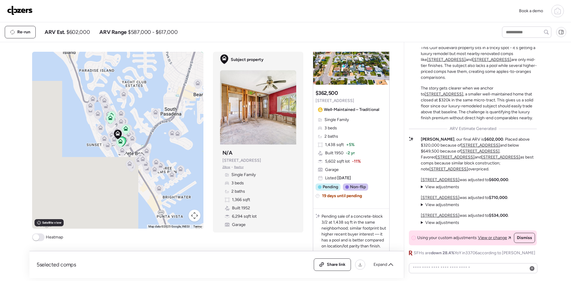
scroll to position [278, 0]
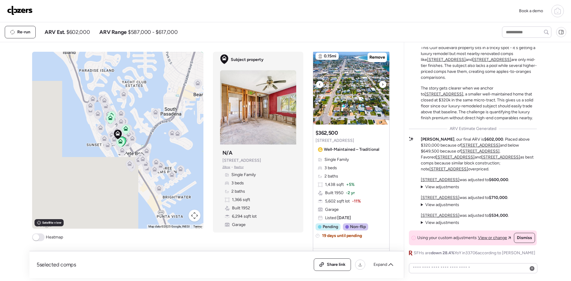
click at [382, 88] on icon at bounding box center [383, 84] width 2 height 7
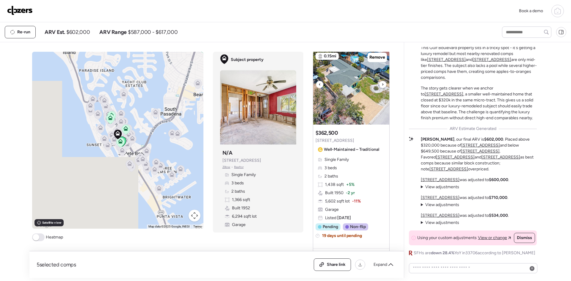
click at [382, 88] on icon at bounding box center [383, 84] width 2 height 7
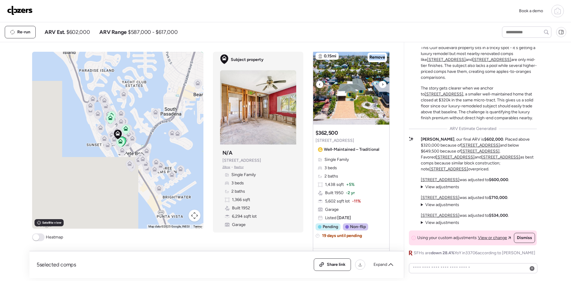
click at [382, 88] on icon at bounding box center [383, 84] width 2 height 7
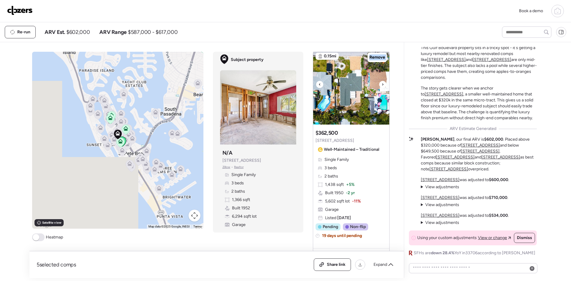
click at [382, 88] on icon at bounding box center [383, 84] width 2 height 7
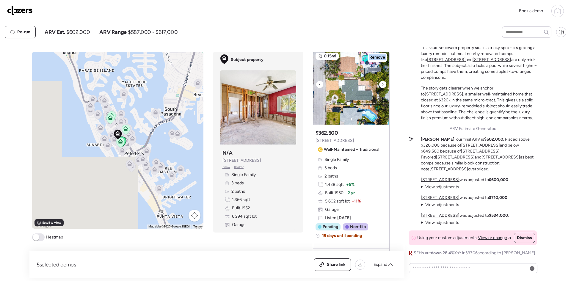
click at [382, 88] on icon at bounding box center [383, 84] width 2 height 7
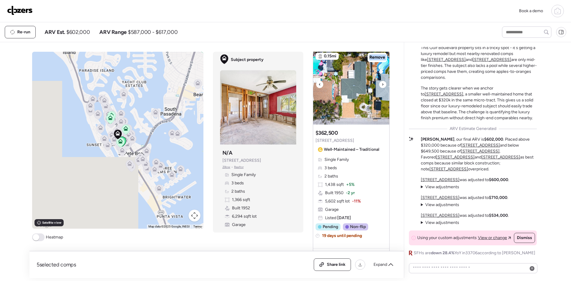
click at [382, 88] on icon at bounding box center [383, 84] width 2 height 7
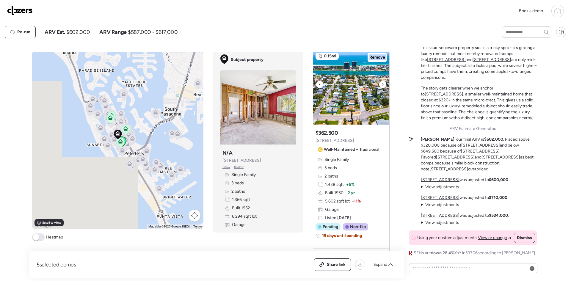
click at [382, 88] on icon at bounding box center [383, 84] width 2 height 7
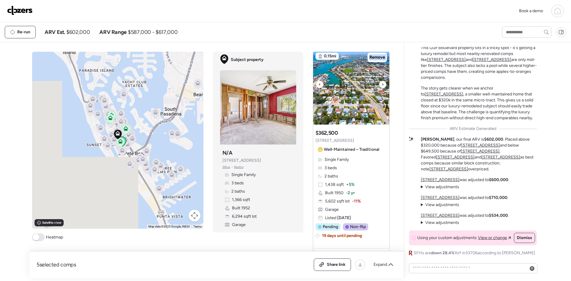
click at [382, 88] on icon at bounding box center [383, 84] width 2 height 7
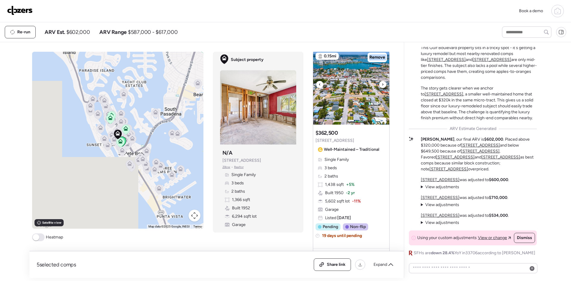
click at [382, 88] on icon at bounding box center [383, 84] width 2 height 7
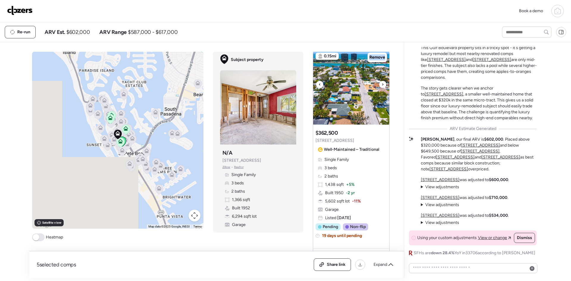
click at [382, 88] on icon at bounding box center [383, 84] width 2 height 7
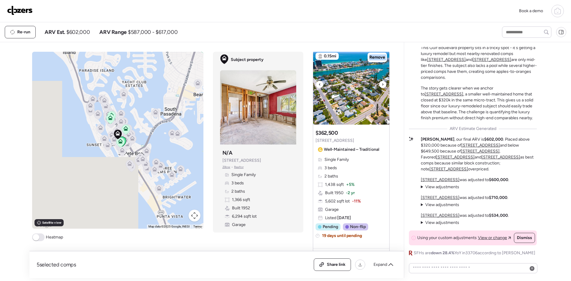
click at [382, 88] on icon at bounding box center [383, 84] width 2 height 7
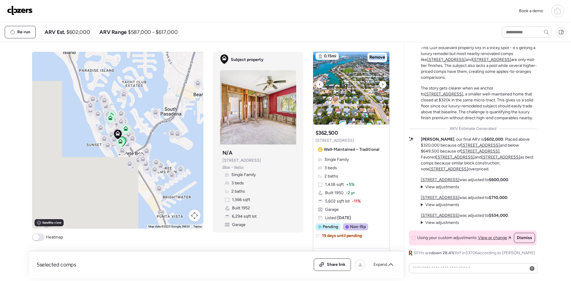
click at [382, 88] on icon at bounding box center [383, 84] width 2 height 7
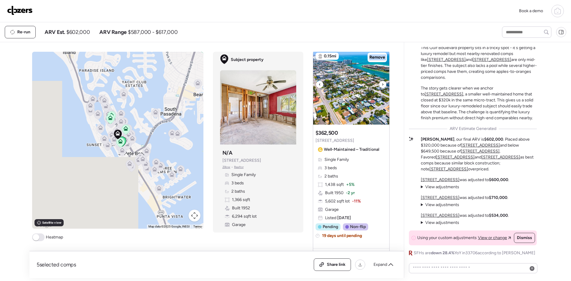
click at [382, 88] on icon at bounding box center [383, 84] width 2 height 7
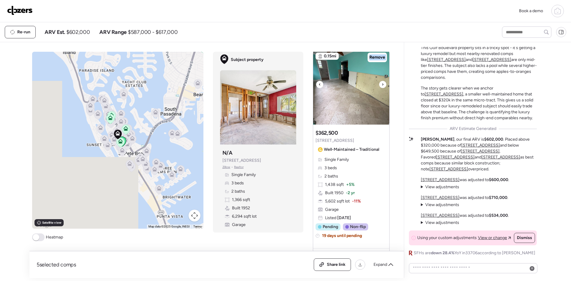
click at [382, 88] on icon at bounding box center [383, 84] width 2 height 7
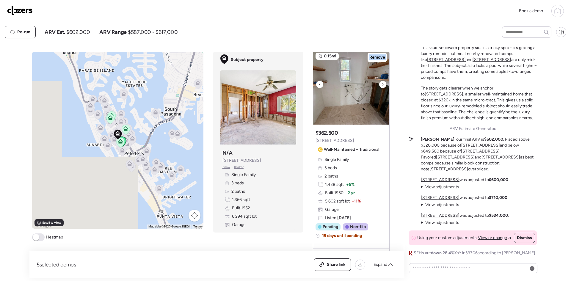
click at [382, 88] on icon at bounding box center [383, 84] width 2 height 7
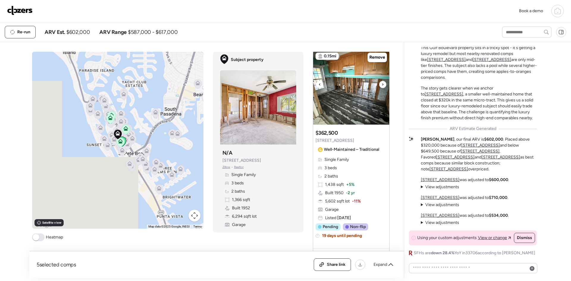
click at [382, 88] on icon at bounding box center [383, 84] width 2 height 7
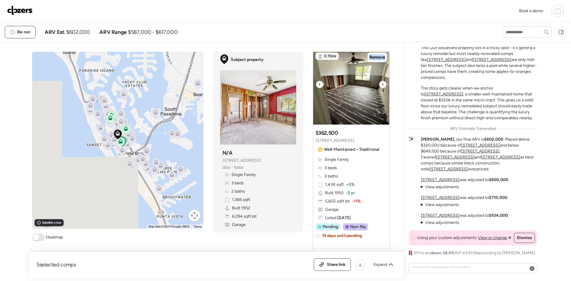
click at [382, 88] on icon at bounding box center [383, 84] width 2 height 7
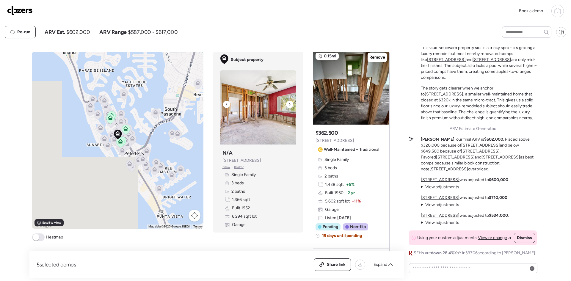
click at [289, 103] on div at bounding box center [289, 104] width 7 height 7
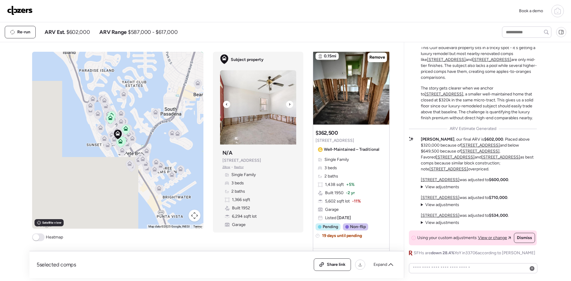
click at [226, 104] on icon at bounding box center [227, 104] width 2 height 7
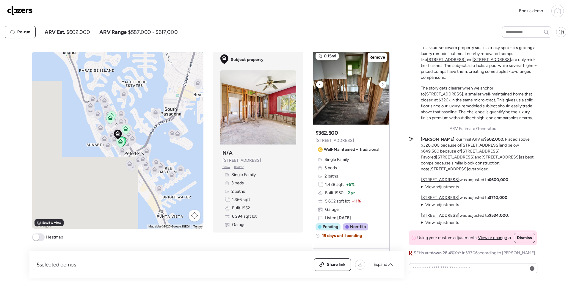
click at [382, 88] on icon at bounding box center [383, 84] width 2 height 7
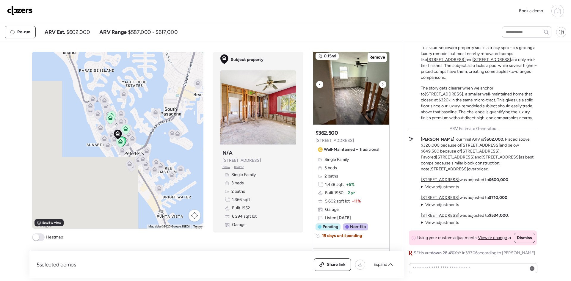
click at [382, 88] on icon at bounding box center [383, 84] width 2 height 7
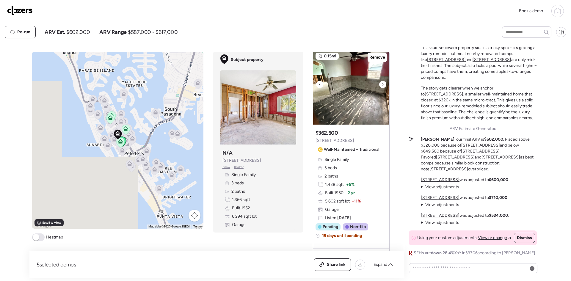
click at [382, 88] on icon at bounding box center [383, 84] width 2 height 7
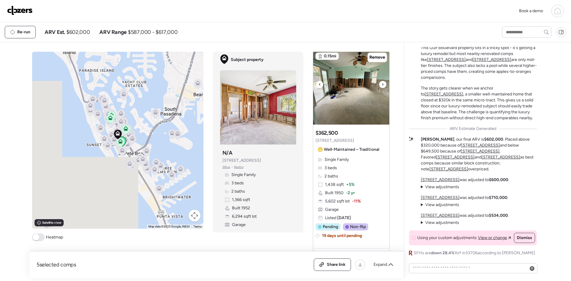
click at [382, 88] on icon at bounding box center [383, 84] width 2 height 7
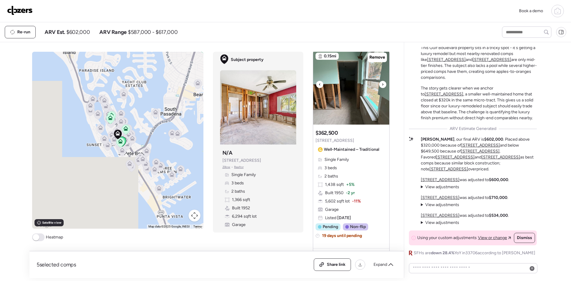
click at [382, 88] on icon at bounding box center [383, 84] width 2 height 7
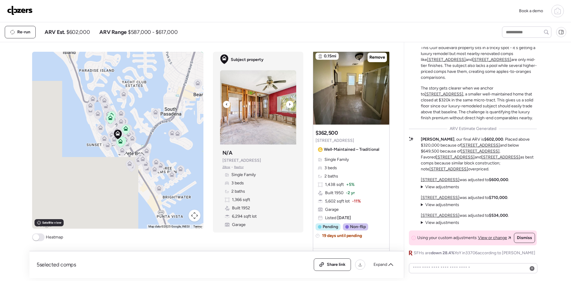
click at [289, 103] on icon at bounding box center [290, 104] width 2 height 7
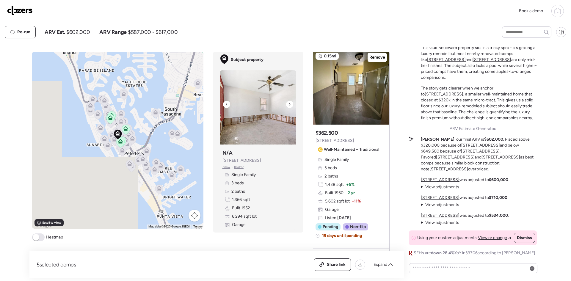
click at [289, 103] on icon at bounding box center [290, 104] width 2 height 7
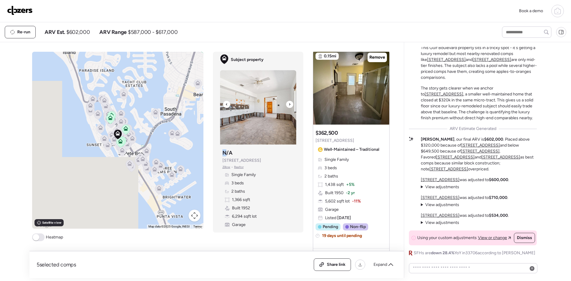
click at [289, 103] on icon at bounding box center [290, 104] width 2 height 7
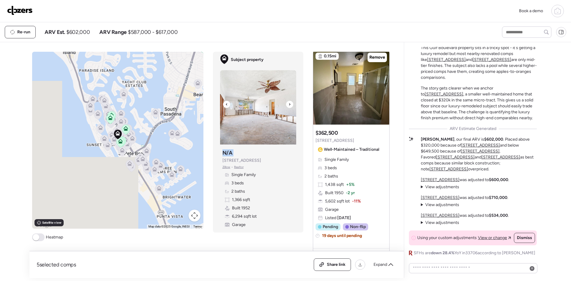
click at [289, 103] on icon at bounding box center [290, 104] width 2 height 7
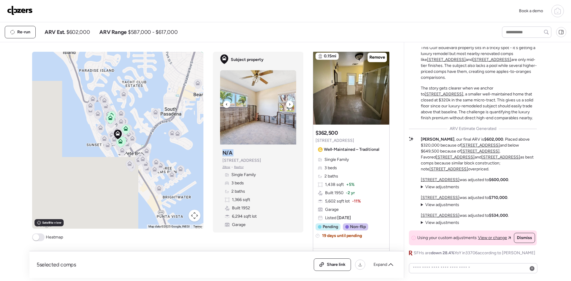
click at [289, 103] on icon at bounding box center [290, 104] width 2 height 7
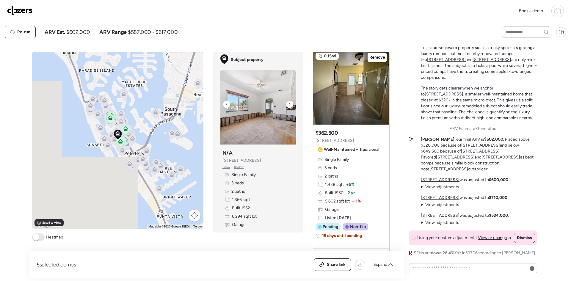
click at [226, 104] on div at bounding box center [226, 104] width 7 height 7
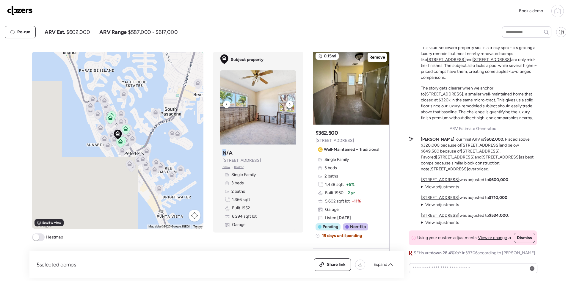
click at [226, 104] on div at bounding box center [226, 104] width 7 height 7
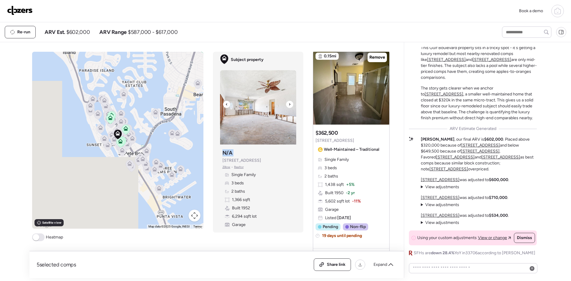
click at [226, 104] on div at bounding box center [226, 104] width 7 height 7
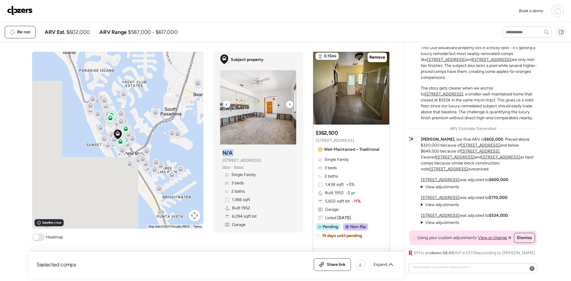
click at [226, 104] on div at bounding box center [226, 104] width 7 height 7
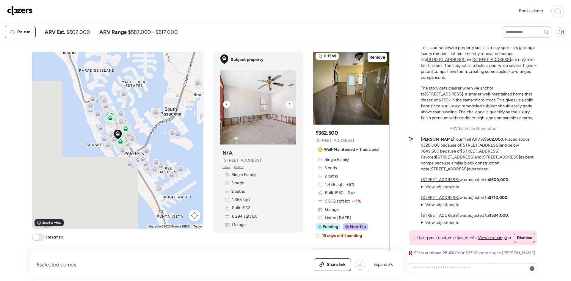
click at [289, 104] on icon at bounding box center [290, 104] width 2 height 7
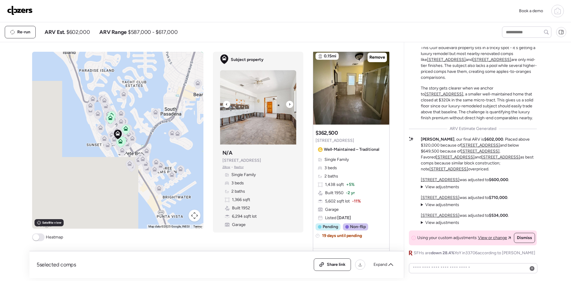
click at [289, 104] on icon at bounding box center [290, 104] width 2 height 7
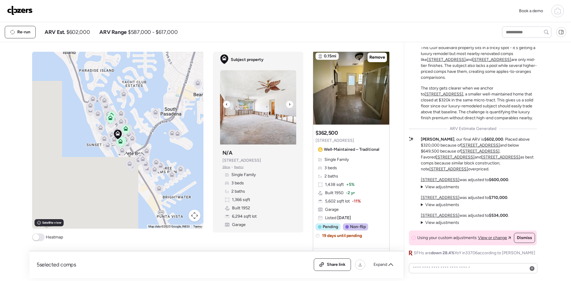
click at [289, 105] on div at bounding box center [289, 104] width 7 height 7
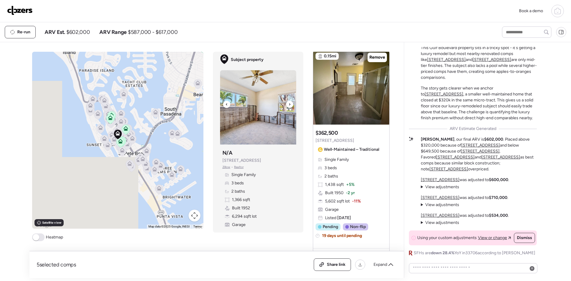
click at [289, 105] on div at bounding box center [289, 104] width 7 height 7
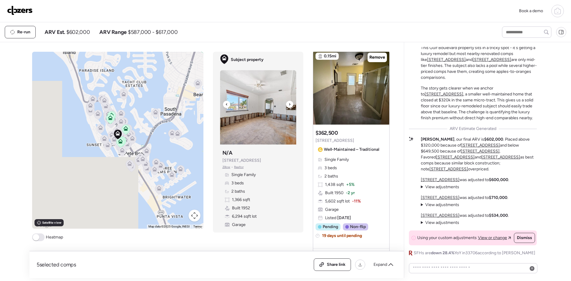
click at [289, 105] on div at bounding box center [289, 104] width 7 height 7
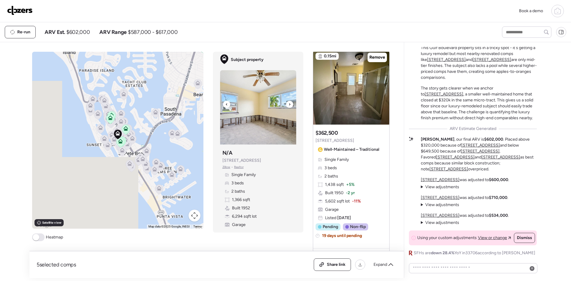
click at [289, 105] on div at bounding box center [289, 104] width 7 height 7
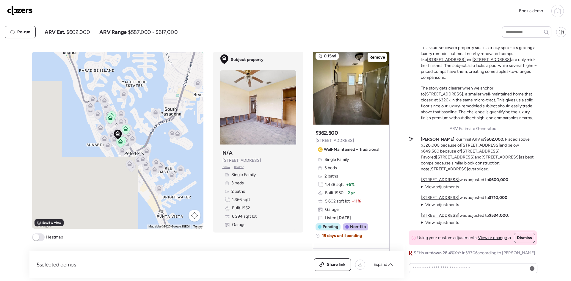
click at [21, 8] on img at bounding box center [20, 11] width 26 height 10
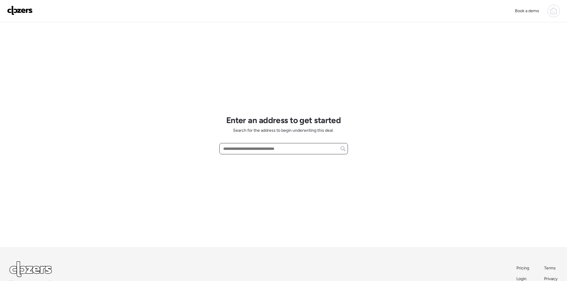
click at [244, 149] on input "text" at bounding box center [283, 149] width 123 height 8
paste input "**********"
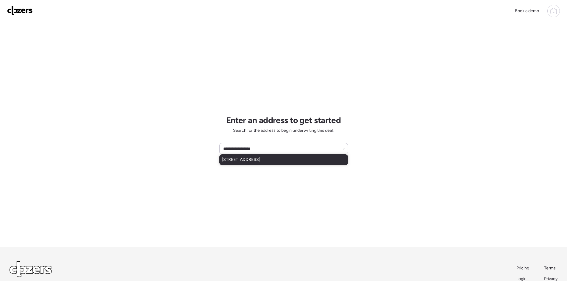
click at [260, 160] on span "[STREET_ADDRESS]" at bounding box center [241, 160] width 39 height 6
type input "**********"
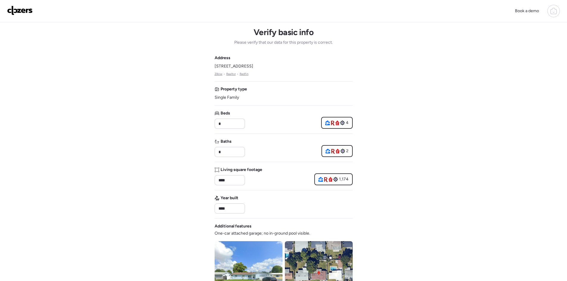
drag, startPoint x: 289, startPoint y: 65, endPoint x: 215, endPoint y: 66, distance: 74.1
click at [215, 66] on div "Address 4049 Castlegate Dr, Orlando, FL 32839 Zillow • Realtor • Redfin" at bounding box center [284, 65] width 138 height 21
copy span "4049 Castlegate Dr, Orlando, FL 32839"
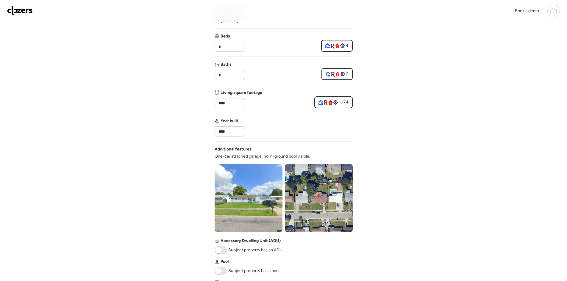
scroll to position [119, 0]
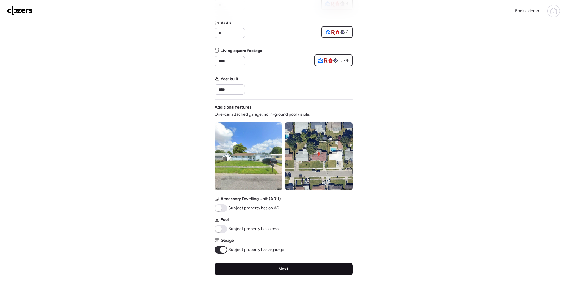
click at [311, 265] on div "Next" at bounding box center [284, 269] width 138 height 12
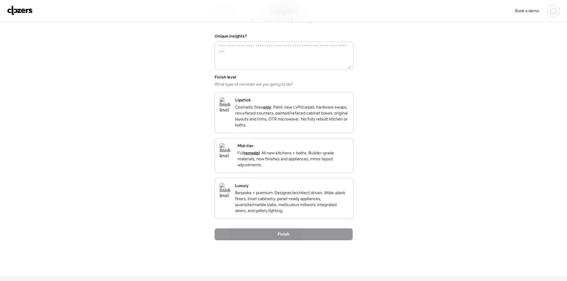
scroll to position [0, 0]
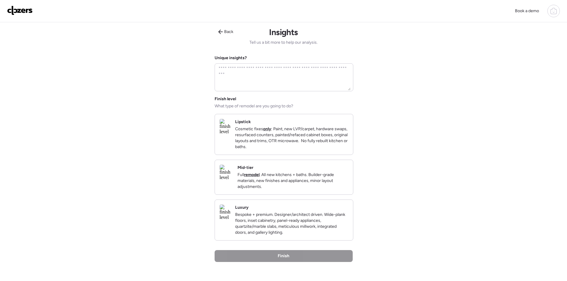
click at [298, 185] on p "Full remodel . All new kitchens + baths. Builder-grade materials, new finishes …" at bounding box center [292, 181] width 111 height 18
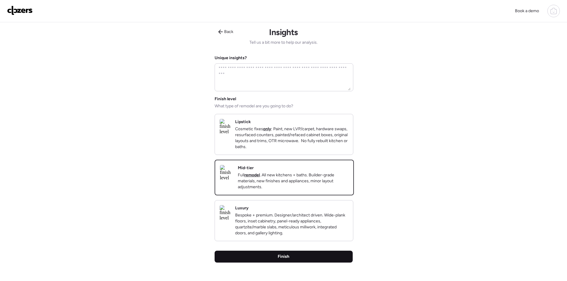
click at [280, 260] on span "Finish" at bounding box center [284, 257] width 12 height 6
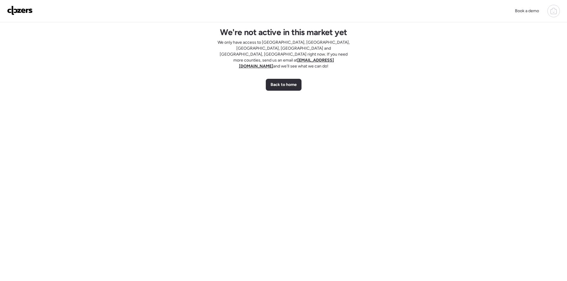
click at [20, 10] on img at bounding box center [20, 11] width 26 height 10
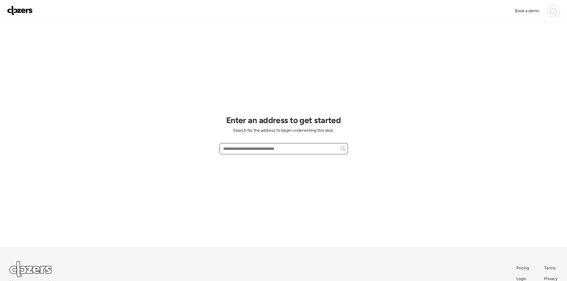
click at [251, 149] on input "text" at bounding box center [283, 149] width 123 height 8
paste input "**********"
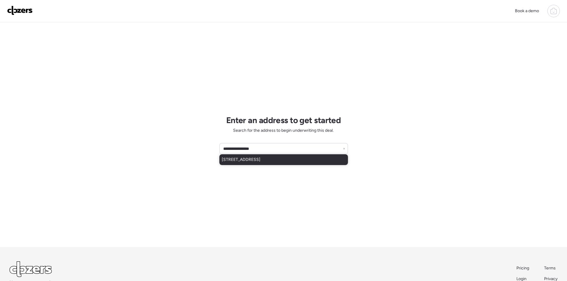
click at [260, 160] on span "9138 Callaway Dr, Trinity, FL, 34655" at bounding box center [241, 160] width 39 height 6
type input "**********"
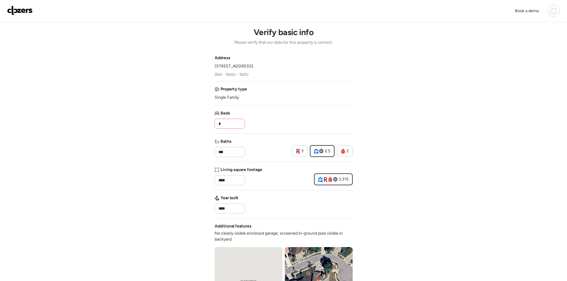
click at [228, 126] on input "*" at bounding box center [229, 124] width 25 height 8
type input "*"
drag, startPoint x: 230, startPoint y: 151, endPoint x: 204, endPoint y: 150, distance: 26.5
click at [204, 150] on div "Book a demo Verify basic info Please verify that our data for this property is …" at bounding box center [283, 254] width 567 height 509
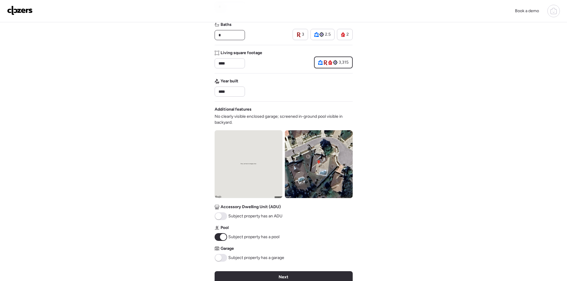
scroll to position [148, 0]
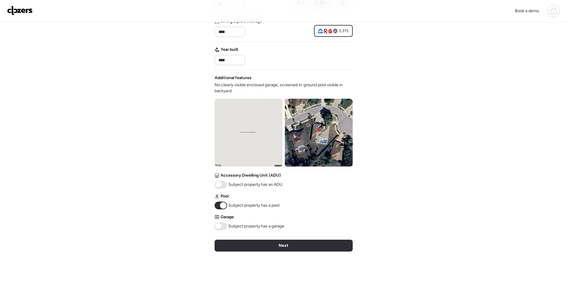
type input "*"
click at [223, 228] on span at bounding box center [221, 227] width 12 height 8
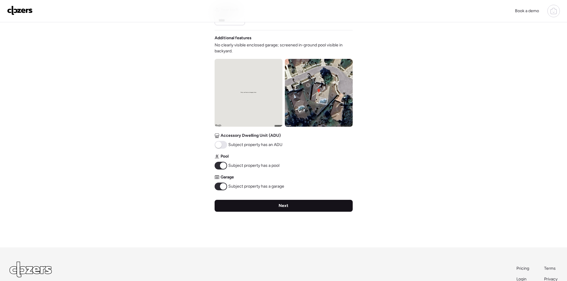
click at [313, 206] on div "Next" at bounding box center [284, 206] width 138 height 12
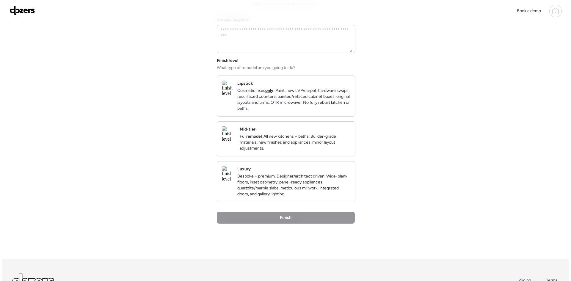
scroll to position [0, 0]
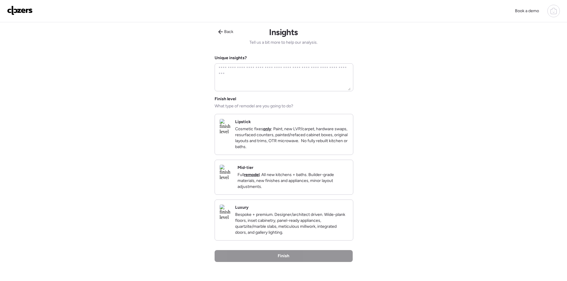
click at [311, 221] on div "Luxury Bespoke + premium. Designer/architect driven. Wide-plank floors, inset c…" at bounding box center [291, 220] width 113 height 31
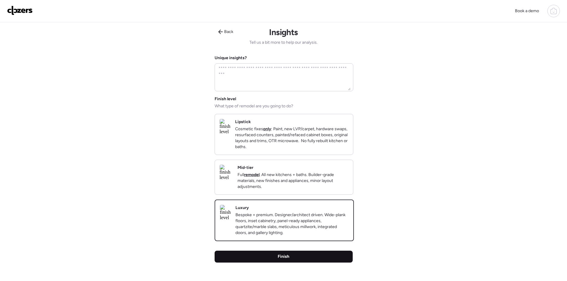
click at [315, 263] on div "Finish" at bounding box center [284, 257] width 138 height 12
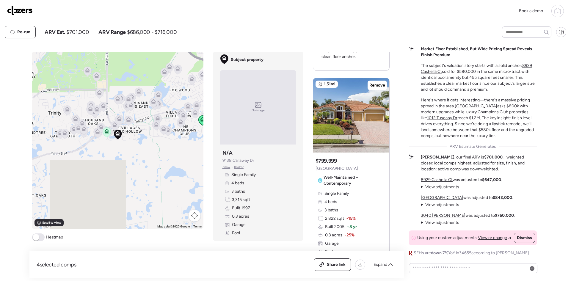
scroll to position [278, 0]
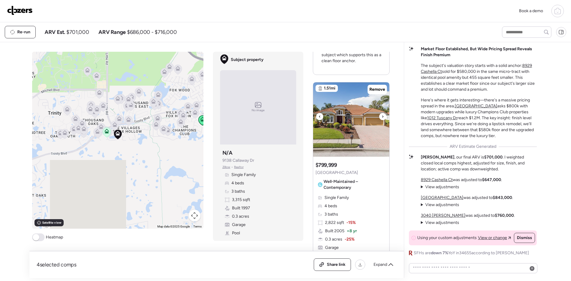
click at [379, 116] on div at bounding box center [382, 116] width 7 height 7
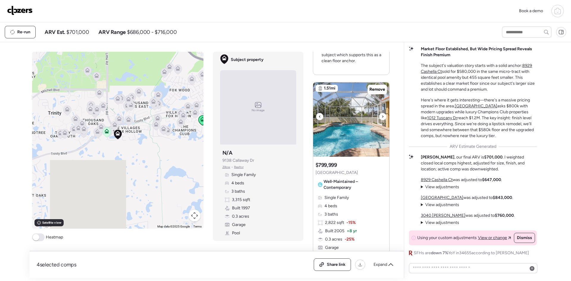
click at [379, 116] on div at bounding box center [382, 116] width 7 height 7
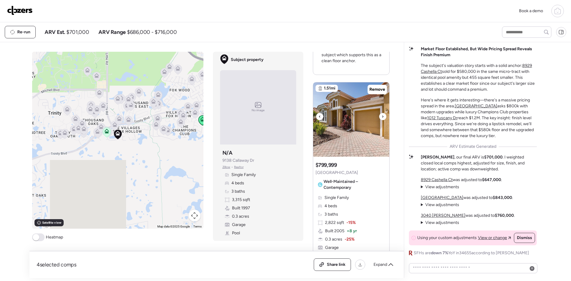
click at [379, 116] on div at bounding box center [382, 116] width 7 height 7
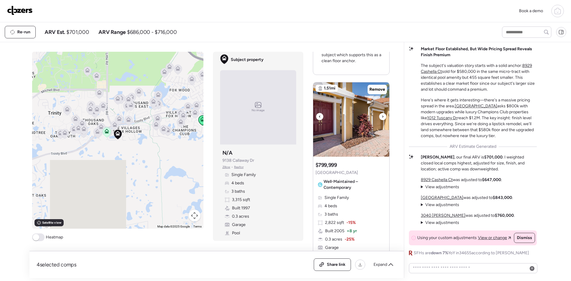
click at [379, 116] on div at bounding box center [382, 116] width 7 height 7
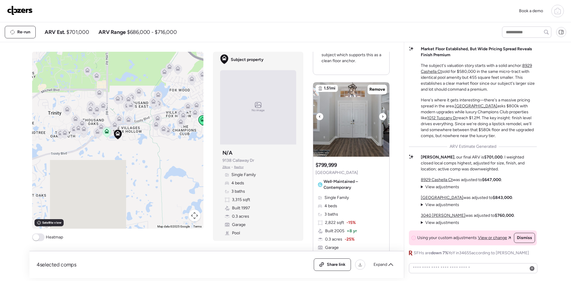
click at [379, 116] on div at bounding box center [382, 116] width 7 height 7
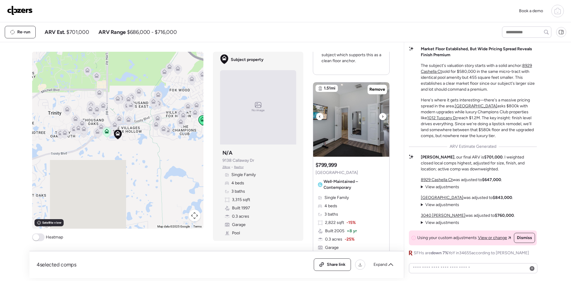
click at [379, 116] on div at bounding box center [382, 116] width 7 height 7
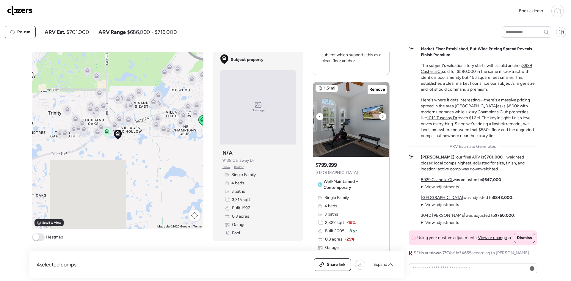
click at [379, 116] on div at bounding box center [382, 116] width 7 height 7
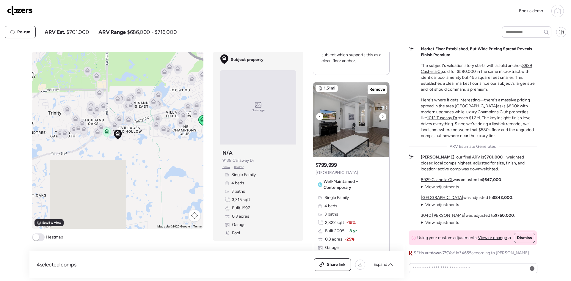
click at [379, 116] on div at bounding box center [382, 116] width 7 height 7
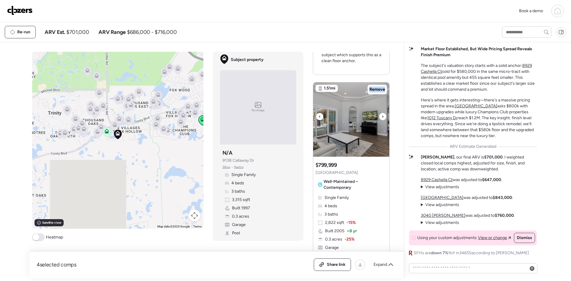
click at [379, 116] on div at bounding box center [382, 116] width 7 height 7
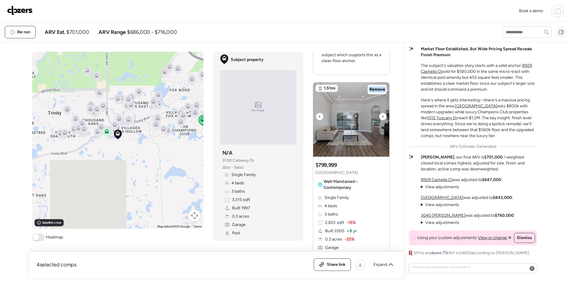
click at [379, 116] on div at bounding box center [382, 116] width 7 height 7
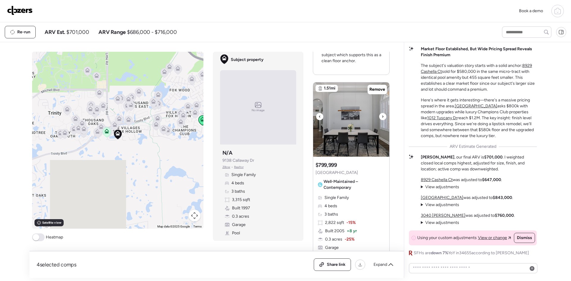
click at [379, 116] on div at bounding box center [382, 116] width 7 height 7
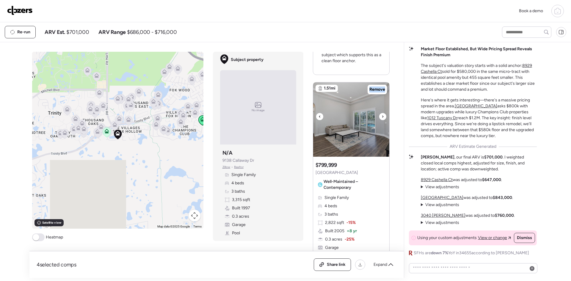
click at [379, 116] on div at bounding box center [382, 116] width 7 height 7
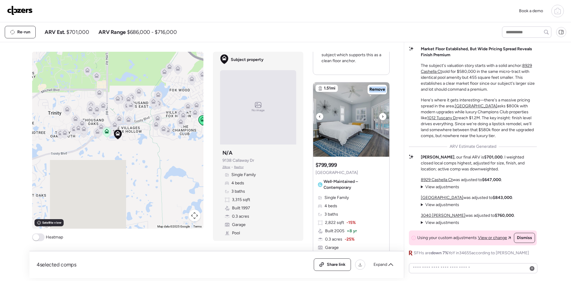
click at [379, 116] on div at bounding box center [382, 116] width 7 height 7
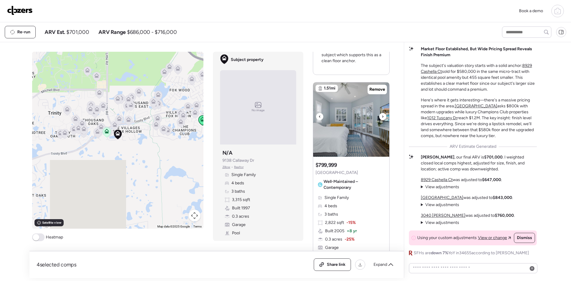
click at [379, 116] on div at bounding box center [382, 116] width 7 height 7
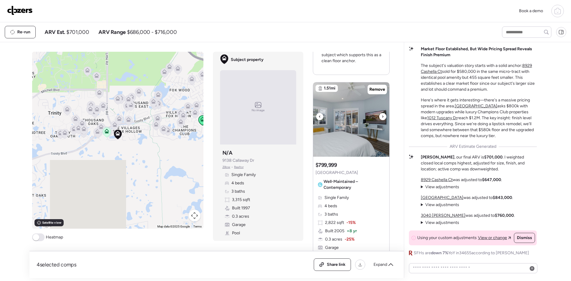
click at [379, 116] on div at bounding box center [382, 116] width 7 height 7
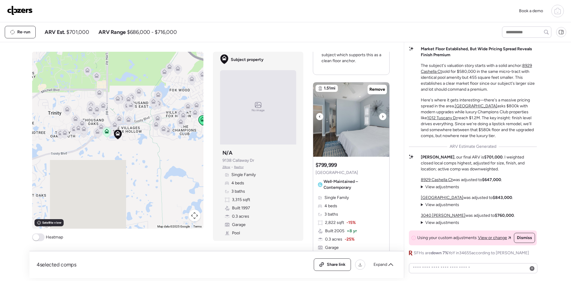
click at [379, 116] on div at bounding box center [382, 116] width 7 height 7
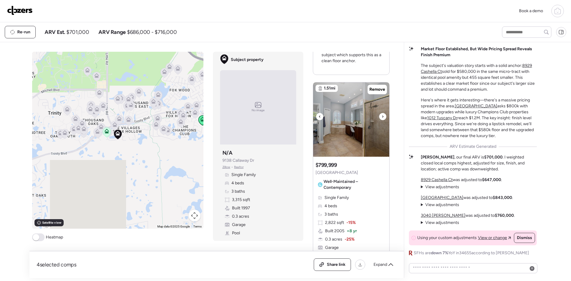
click at [379, 116] on div at bounding box center [382, 116] width 7 height 7
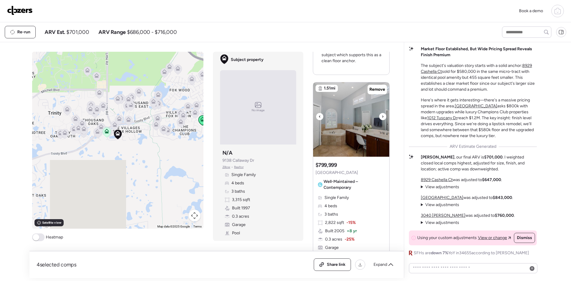
click at [379, 116] on div at bounding box center [382, 116] width 7 height 7
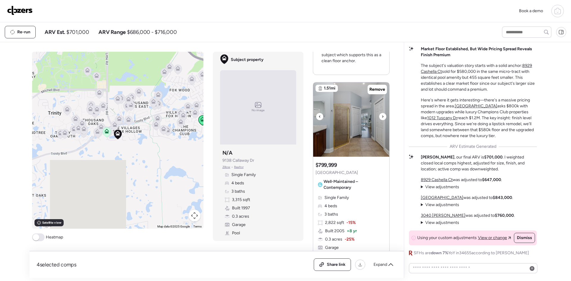
click at [379, 116] on div at bounding box center [382, 116] width 7 height 7
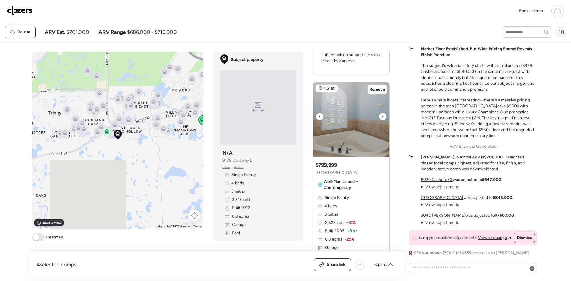
click at [379, 116] on div at bounding box center [382, 116] width 7 height 7
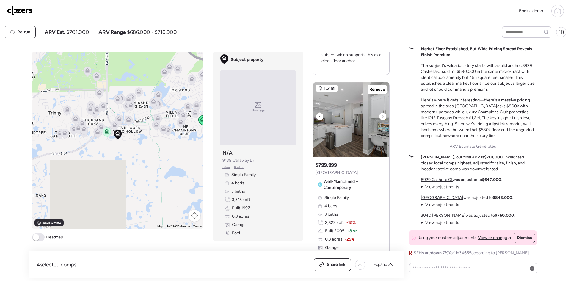
click at [379, 116] on div at bounding box center [382, 116] width 7 height 7
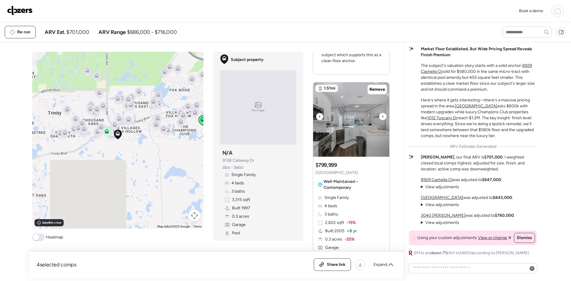
click at [379, 116] on div at bounding box center [382, 116] width 7 height 7
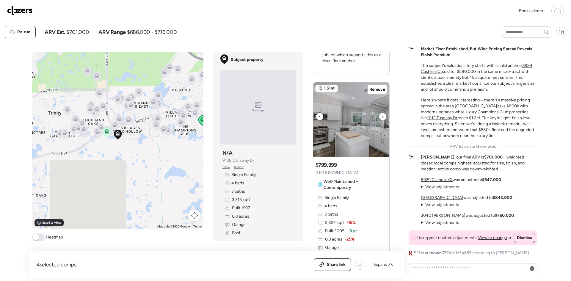
click at [379, 116] on div at bounding box center [382, 116] width 7 height 7
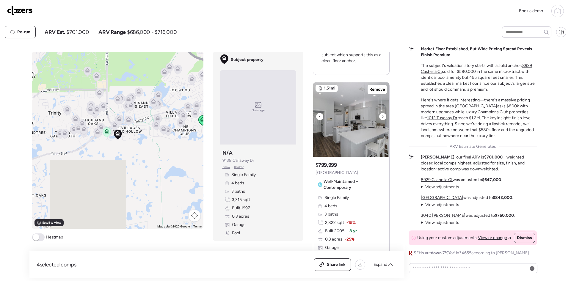
click at [379, 116] on div at bounding box center [382, 116] width 7 height 7
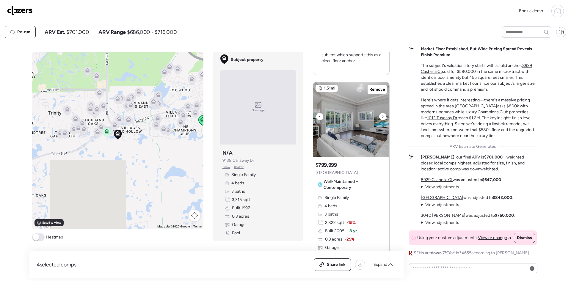
click at [379, 116] on div at bounding box center [382, 116] width 7 height 7
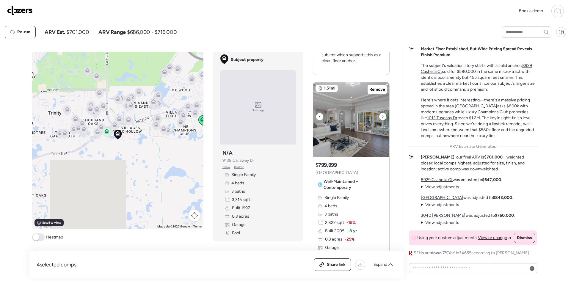
click at [379, 116] on div at bounding box center [382, 116] width 7 height 7
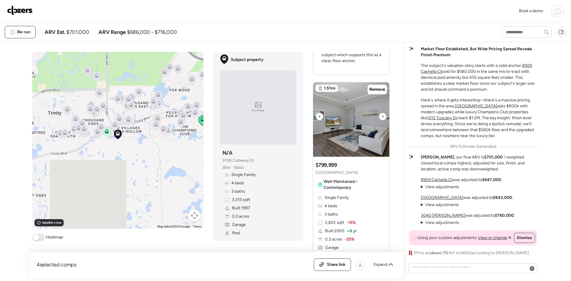
click at [379, 116] on div at bounding box center [382, 116] width 7 height 7
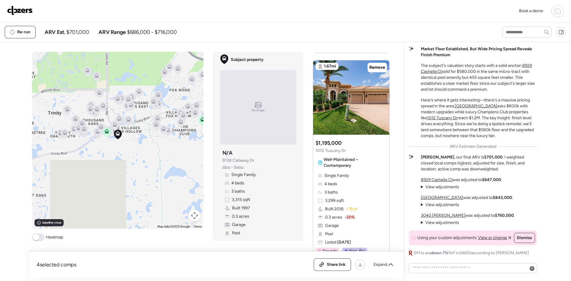
scroll to position [555, 0]
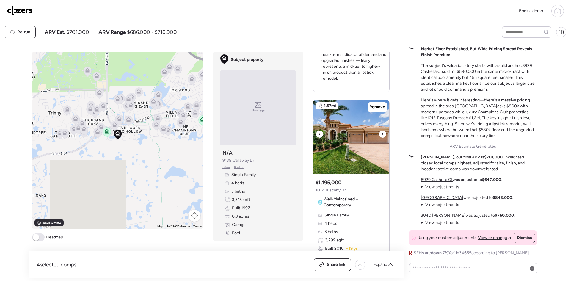
click at [381, 134] on div at bounding box center [382, 134] width 7 height 7
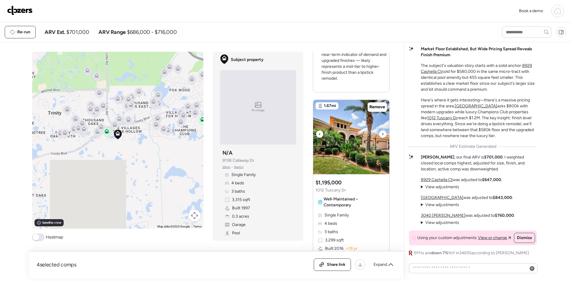
click at [381, 134] on div at bounding box center [382, 134] width 7 height 7
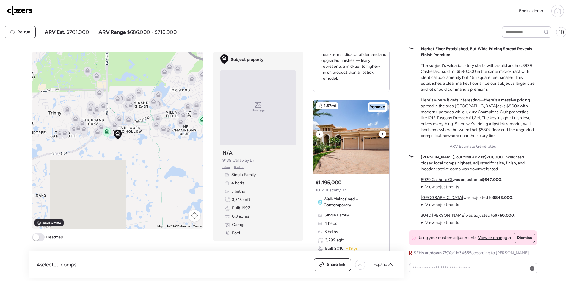
click at [381, 134] on div at bounding box center [382, 134] width 7 height 7
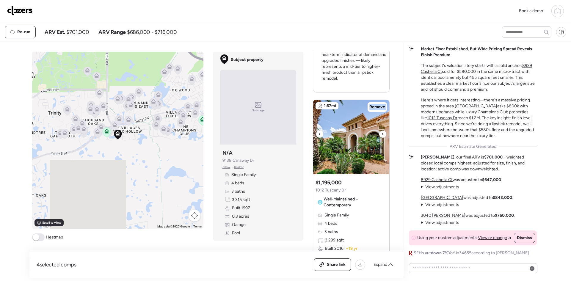
click at [381, 134] on div at bounding box center [382, 134] width 7 height 7
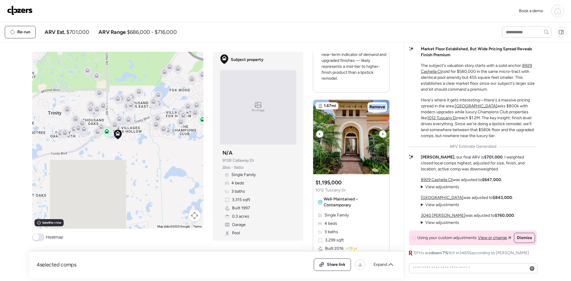
click at [381, 134] on div at bounding box center [382, 134] width 7 height 7
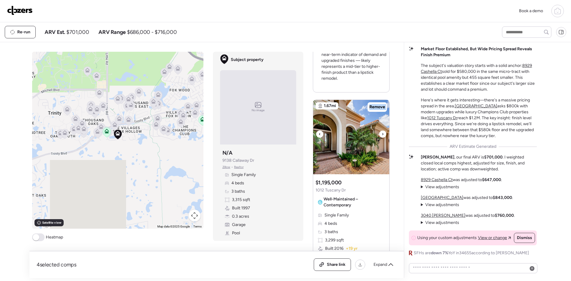
click at [381, 134] on div at bounding box center [382, 134] width 7 height 7
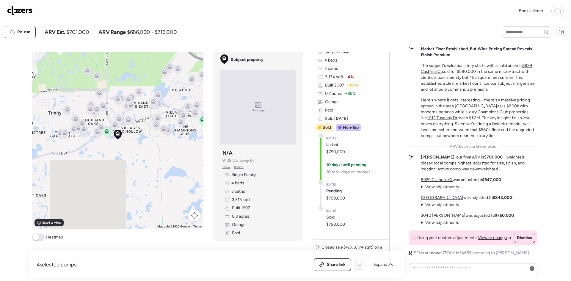
scroll to position [1008, 0]
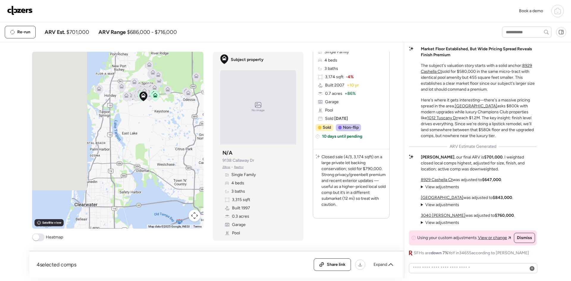
drag, startPoint x: 168, startPoint y: 188, endPoint x: 154, endPoint y: 127, distance: 62.0
click at [154, 127] on div "To activate drag with keyboard, press Alt + Enter. Once in keyboard drag state,…" at bounding box center [117, 140] width 171 height 177
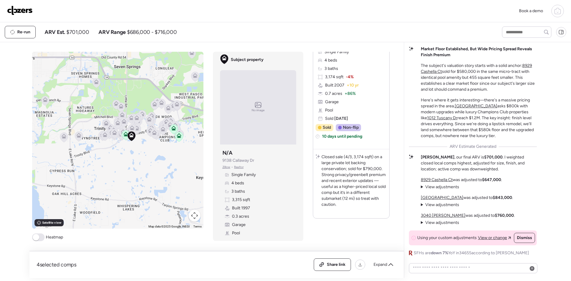
drag, startPoint x: 148, startPoint y: 96, endPoint x: 149, endPoint y: 183, distance: 86.9
click at [149, 183] on div "To activate drag with keyboard, press Alt + Enter. Once in keyboard drag state,…" at bounding box center [117, 140] width 171 height 177
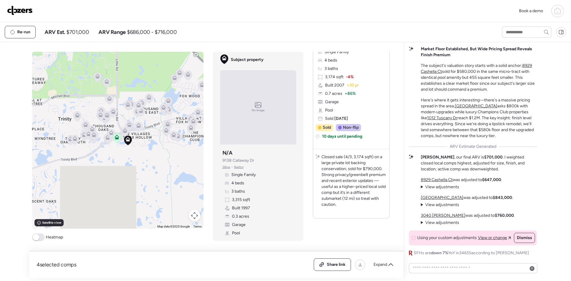
drag, startPoint x: 121, startPoint y: 145, endPoint x: 148, endPoint y: 157, distance: 30.1
click at [148, 157] on div "To activate drag with keyboard, press Alt + Enter. Once in keyboard drag state,…" at bounding box center [117, 140] width 171 height 177
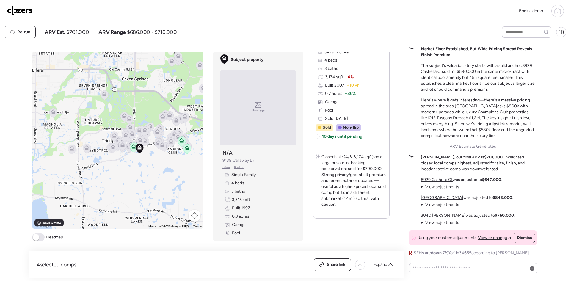
click at [28, 10] on img at bounding box center [20, 11] width 26 height 10
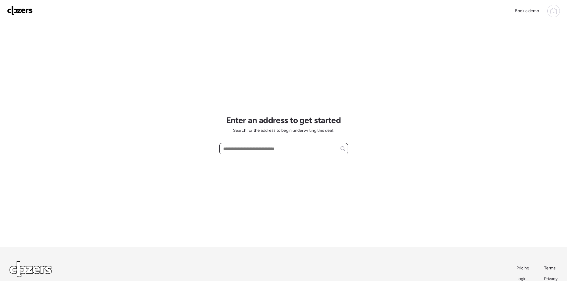
click at [241, 148] on input "text" at bounding box center [283, 149] width 123 height 8
paste input "**********"
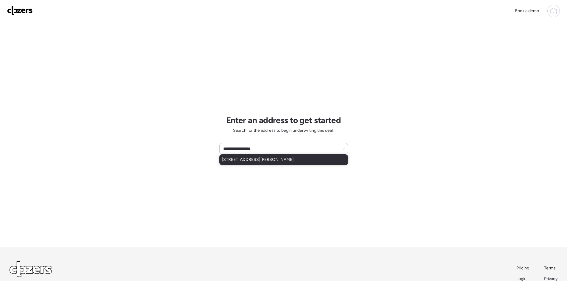
click at [301, 156] on div "[STREET_ADDRESS][PERSON_NAME]" at bounding box center [283, 159] width 129 height 11
type input "**********"
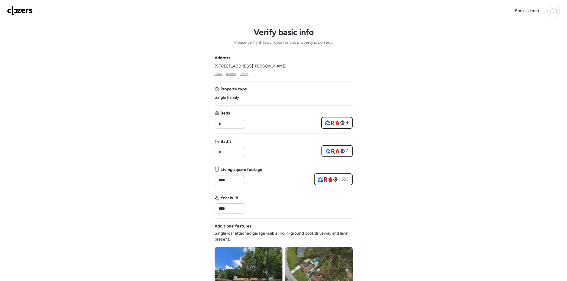
scroll to position [159, 0]
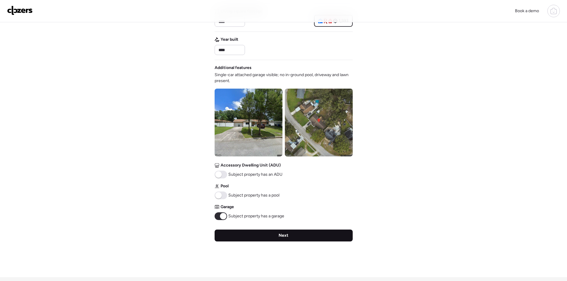
click at [292, 238] on div "Next" at bounding box center [284, 236] width 138 height 12
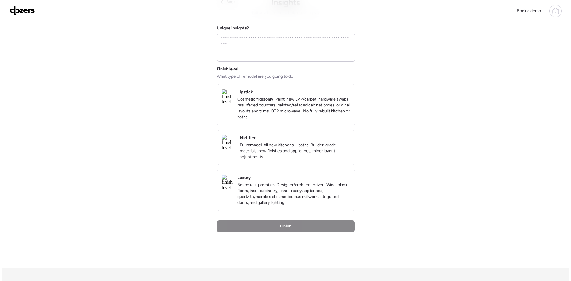
scroll to position [0, 0]
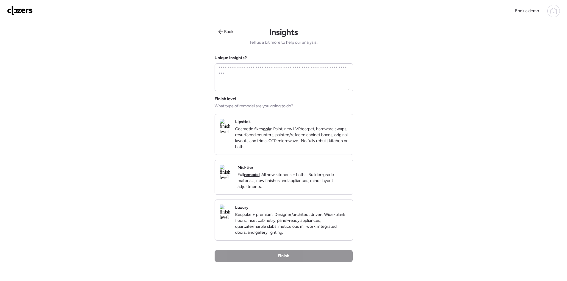
click at [284, 195] on div "Mid-tier Full remodel . All new kitchens + baths. Builder-grade materials, new …" at bounding box center [284, 177] width 138 height 35
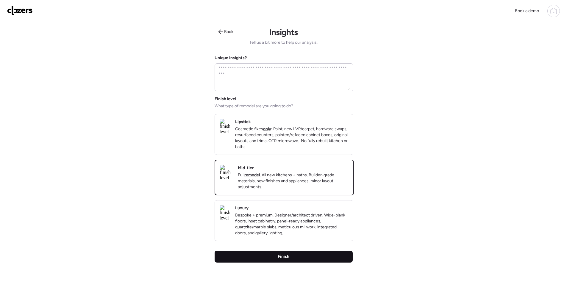
click at [289, 263] on div "Finish" at bounding box center [284, 257] width 138 height 12
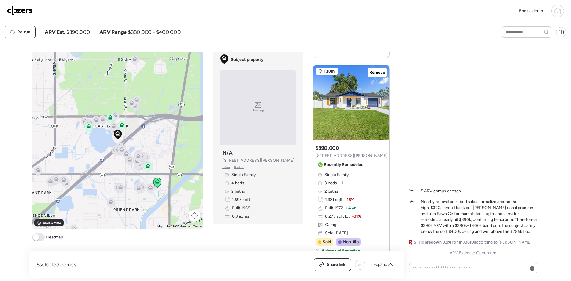
scroll to position [464, 0]
